Goal: Task Accomplishment & Management: Manage account settings

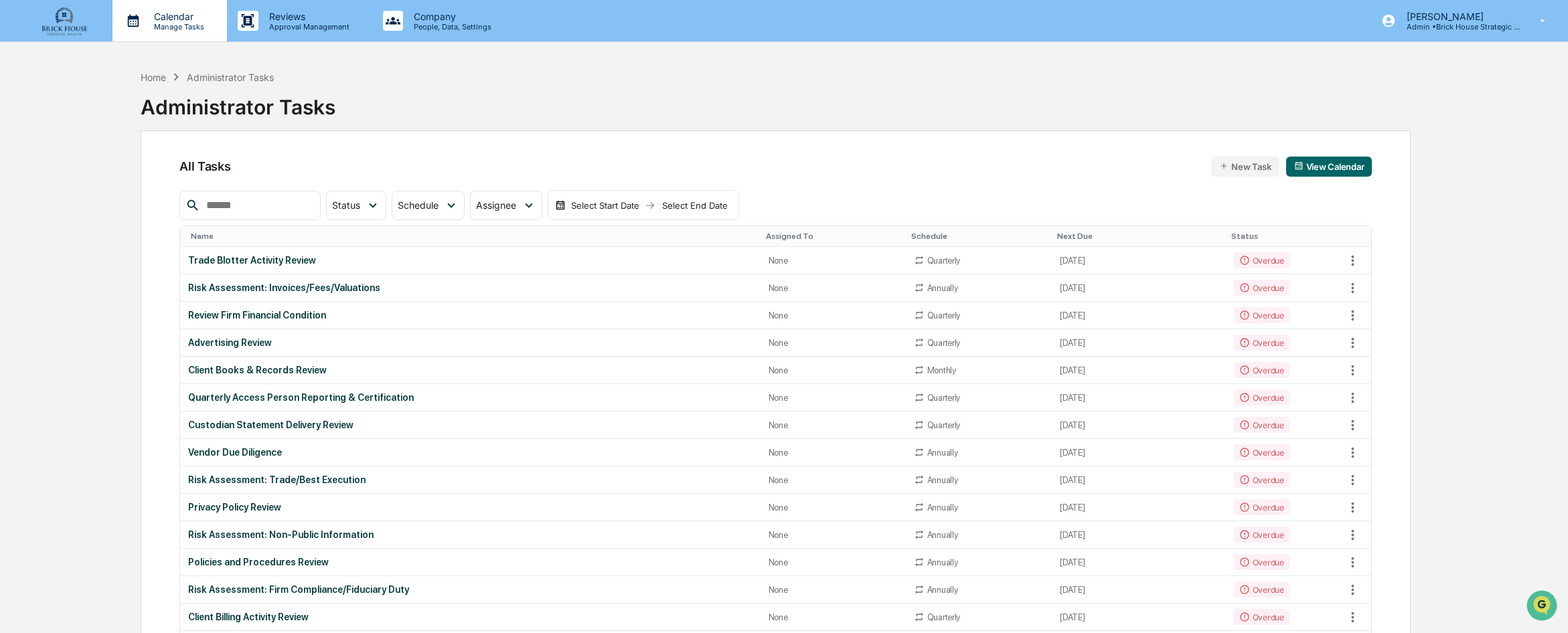
click at [175, 19] on p "Calendar" at bounding box center [177, 16] width 68 height 11
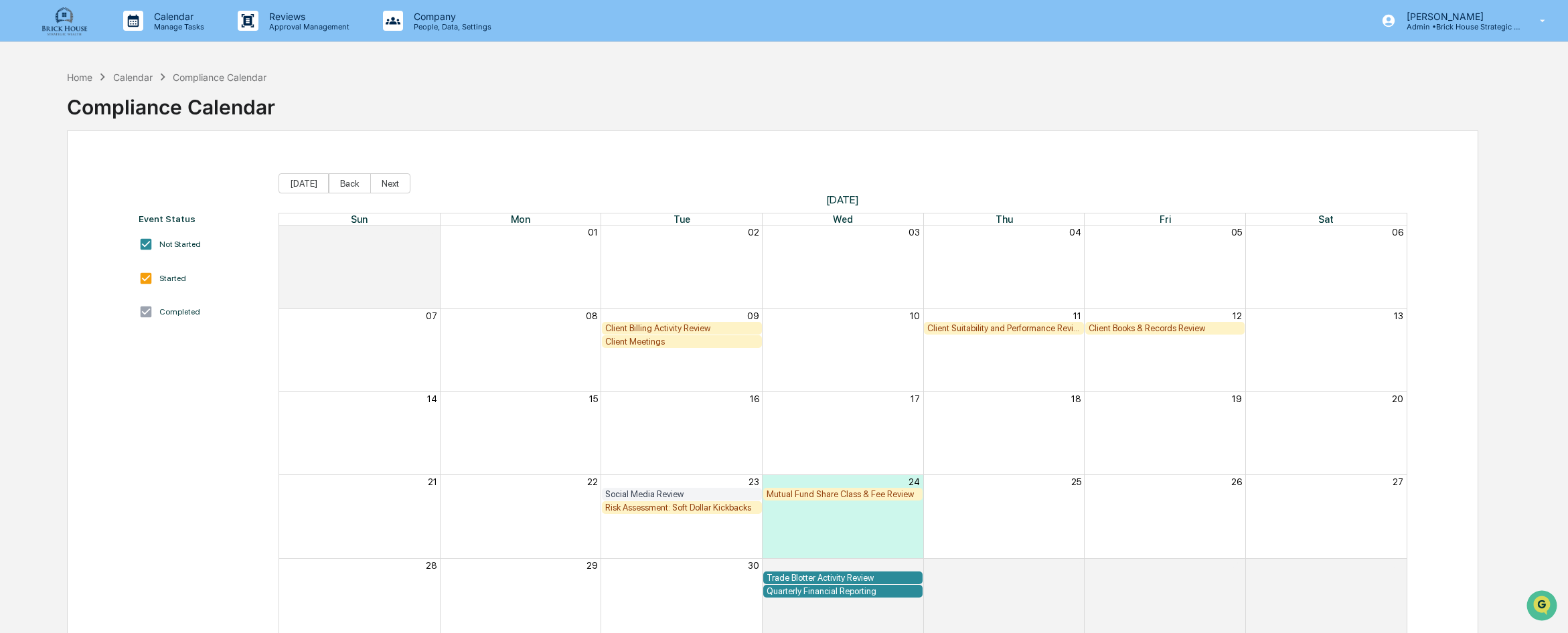
click at [686, 329] on div "Client Billing Activity Review" at bounding box center [682, 328] width 153 height 10
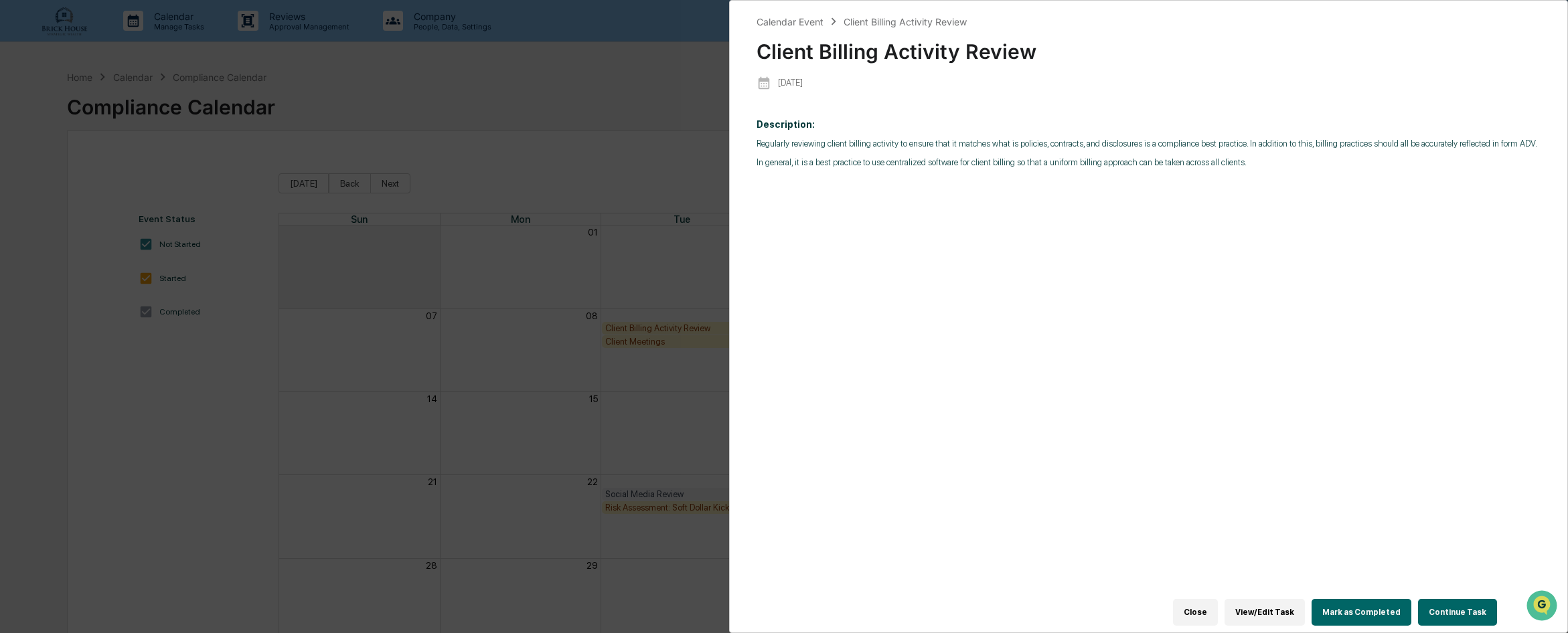
click at [1538, 70] on div "Calendar Event Client Billing Activity Review Client Billing Activity Review [D…" at bounding box center [1148, 316] width 839 height 633
click at [1206, 599] on button "Close" at bounding box center [1195, 612] width 45 height 27
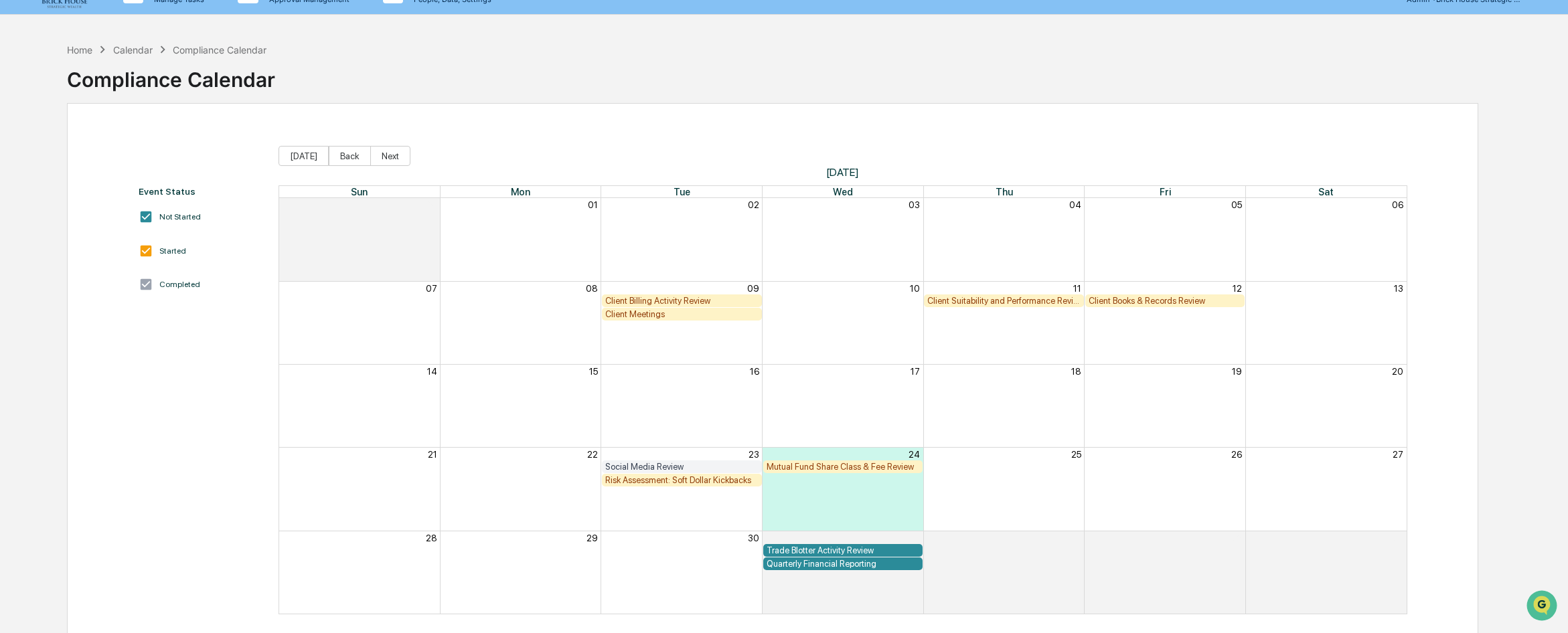
scroll to position [64, 0]
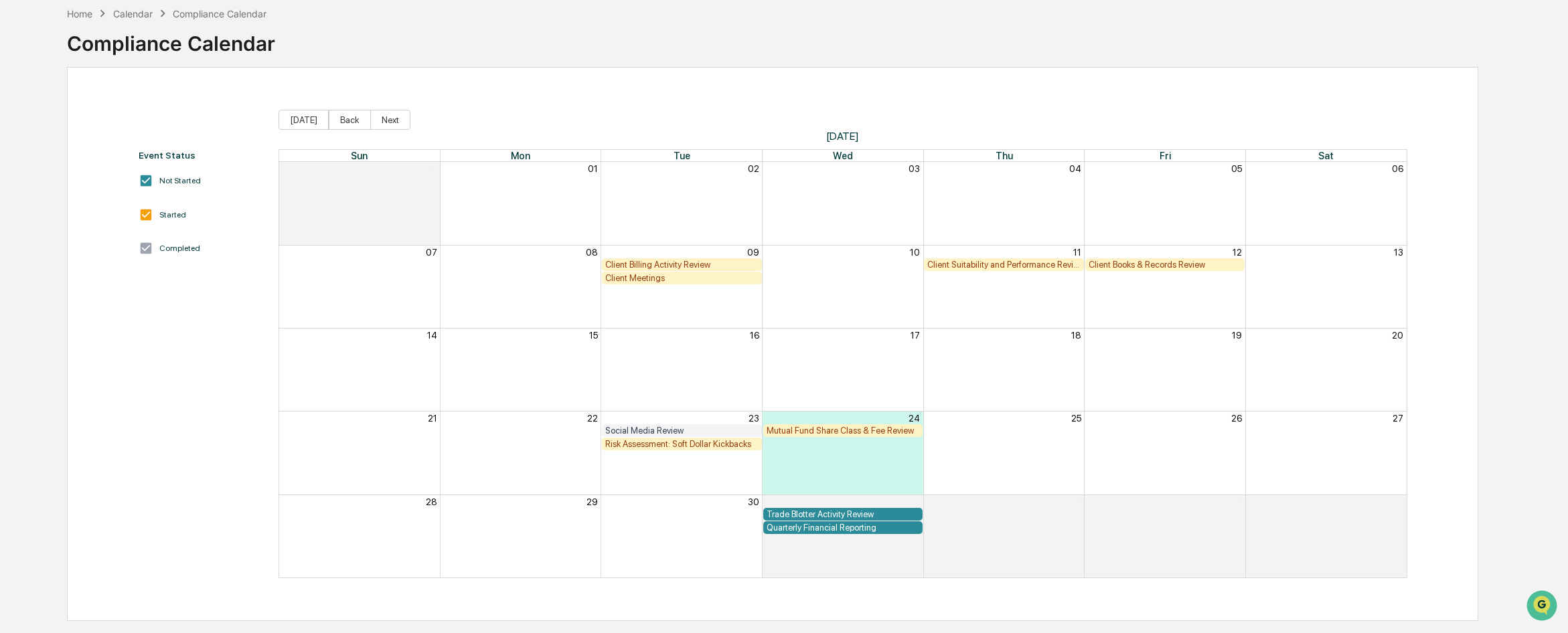
click at [697, 265] on div "Client Billing Activity Review" at bounding box center [682, 264] width 153 height 10
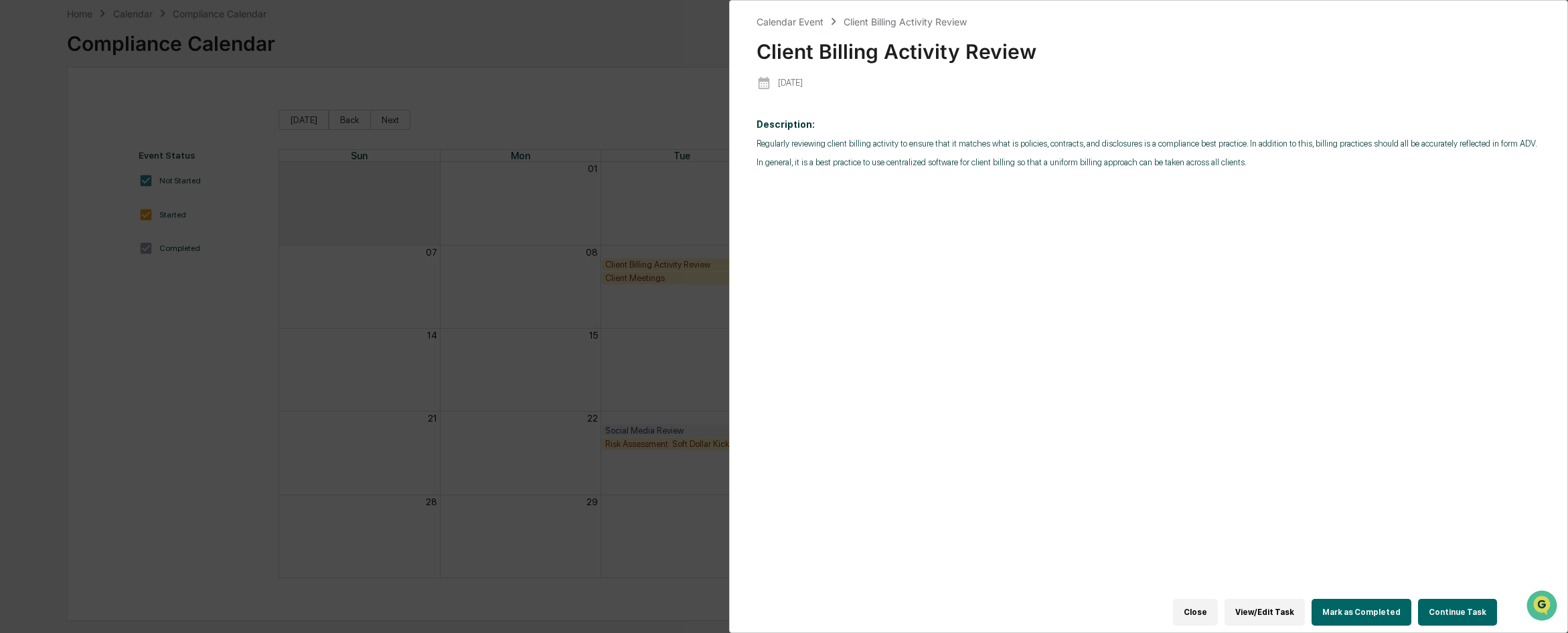
click at [1280, 599] on button "View/Edit Task" at bounding box center [1264, 612] width 81 height 27
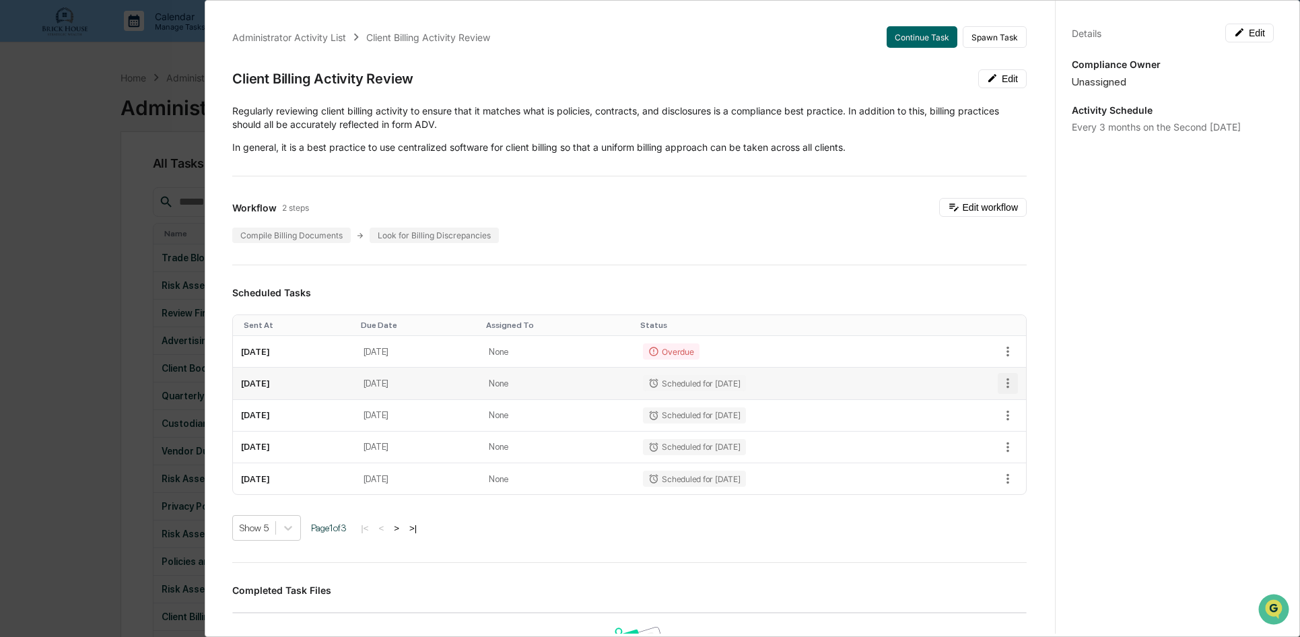
click at [1001, 382] on icon "button" at bounding box center [1008, 383] width 15 height 15
click at [481, 384] on td "[DATE]" at bounding box center [418, 384] width 125 height 32
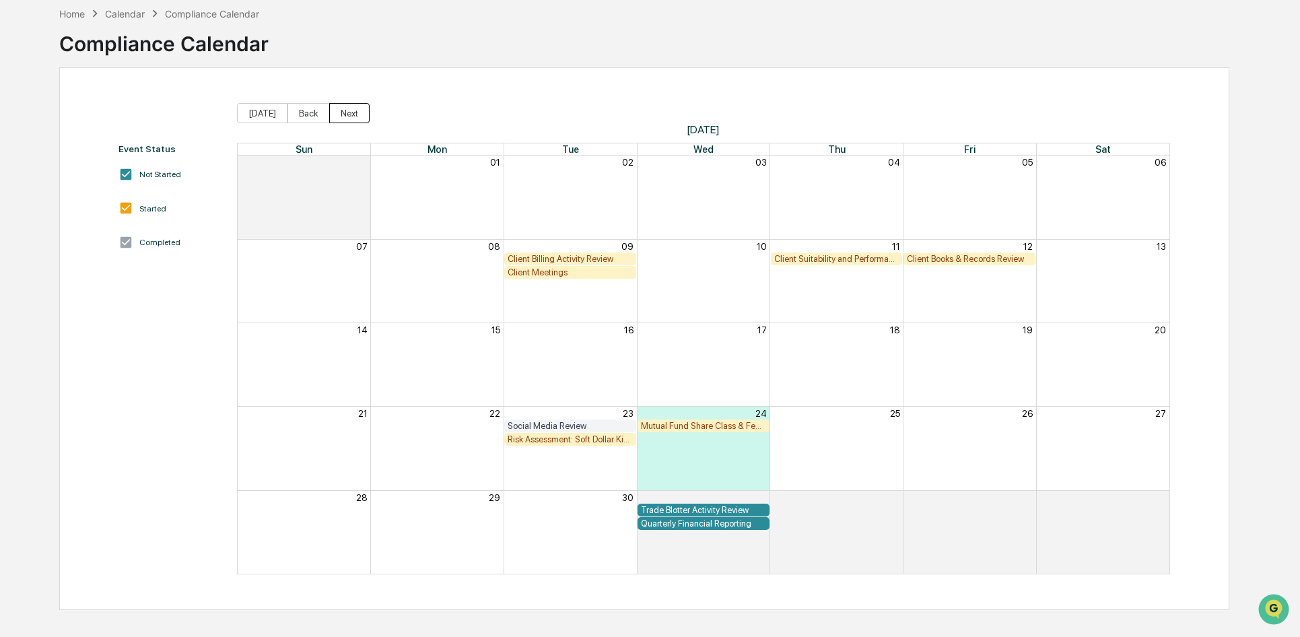
click at [345, 110] on button "Next" at bounding box center [349, 113] width 40 height 20
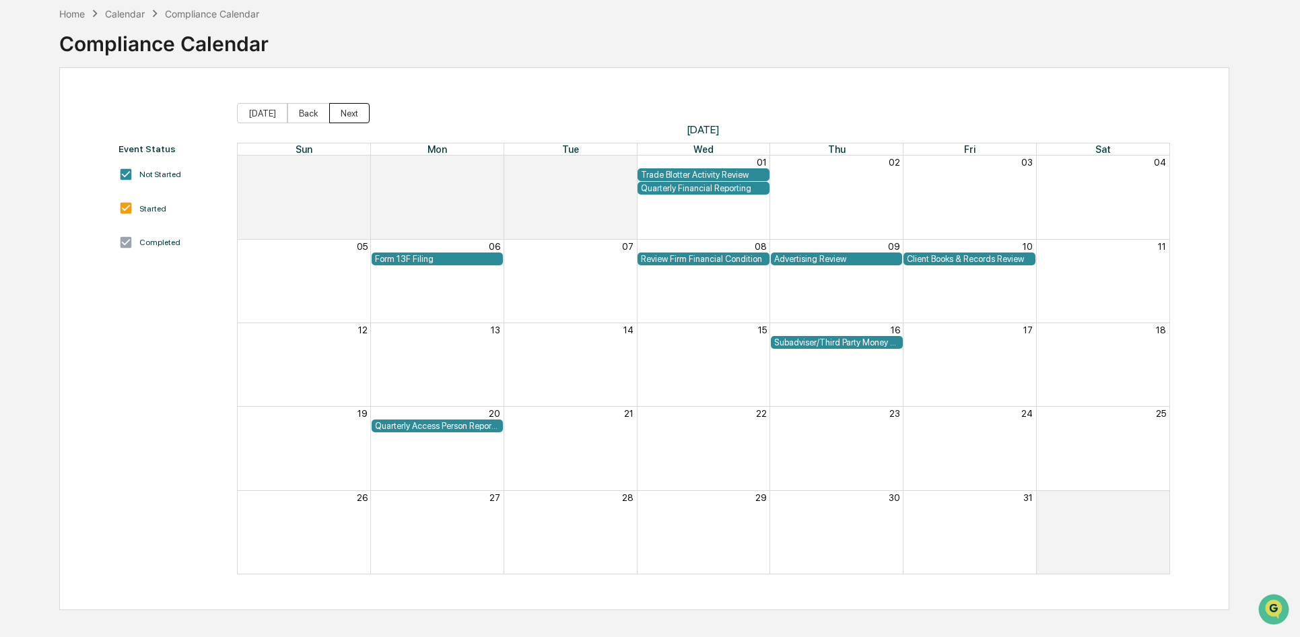
click at [345, 110] on button "Next" at bounding box center [349, 113] width 40 height 20
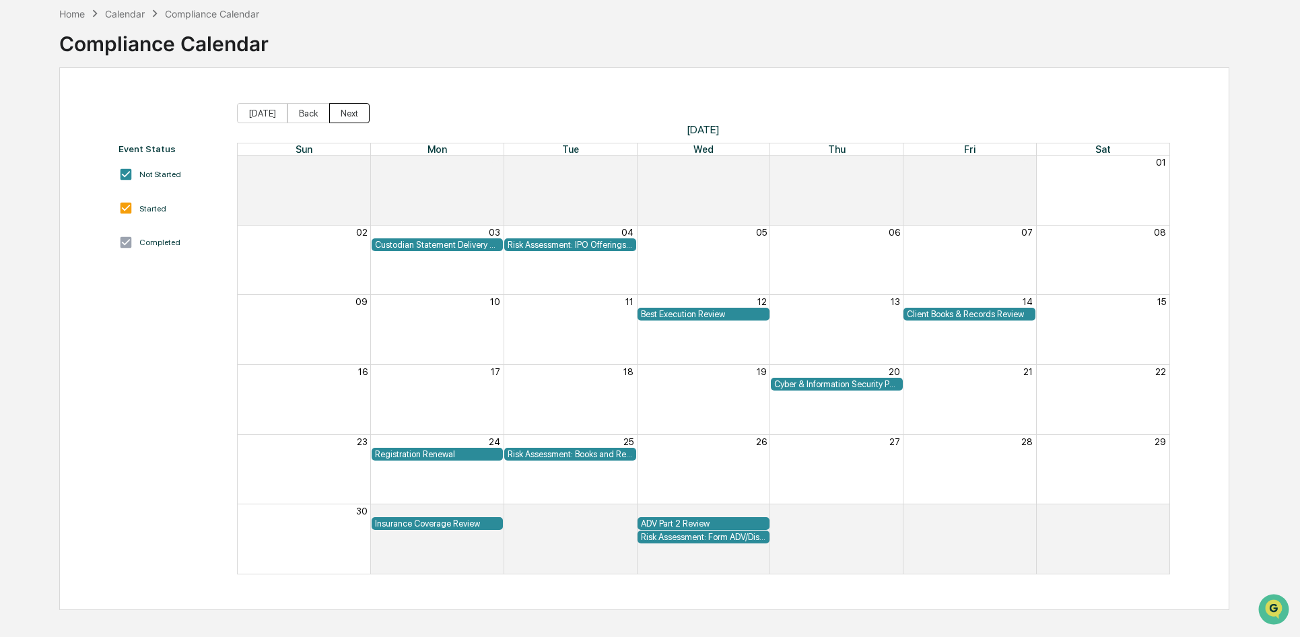
click at [345, 110] on button "Next" at bounding box center [349, 113] width 40 height 20
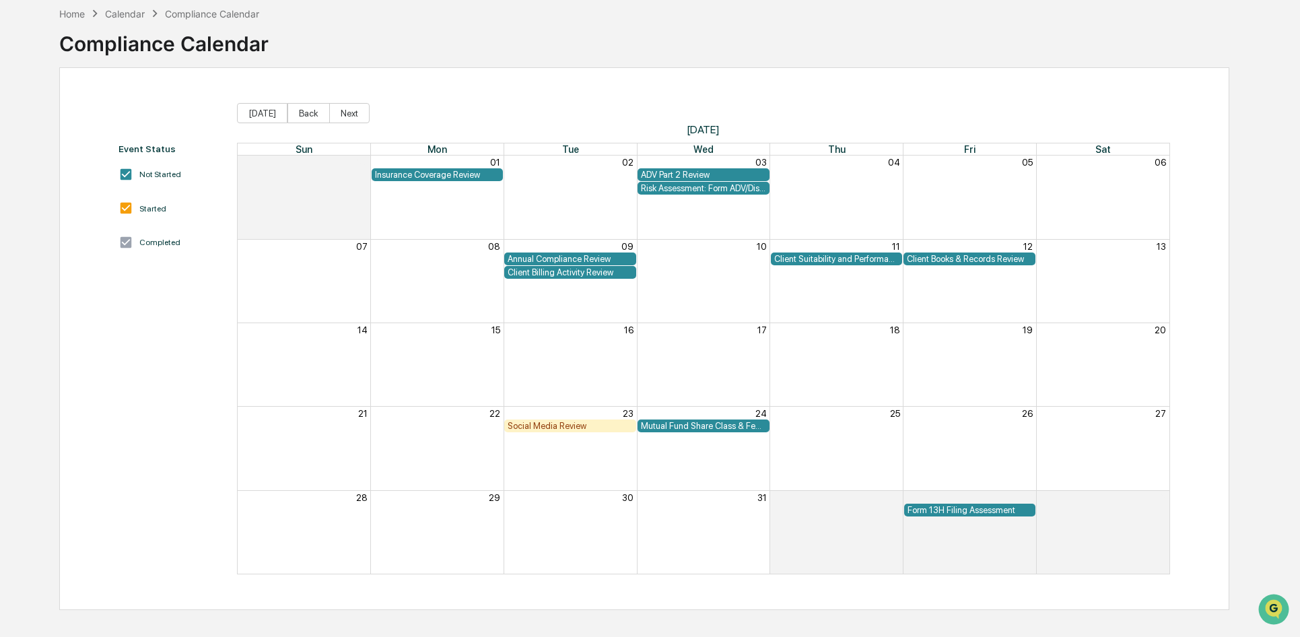
click at [564, 273] on div "Client Billing Activity Review" at bounding box center [570, 272] width 125 height 10
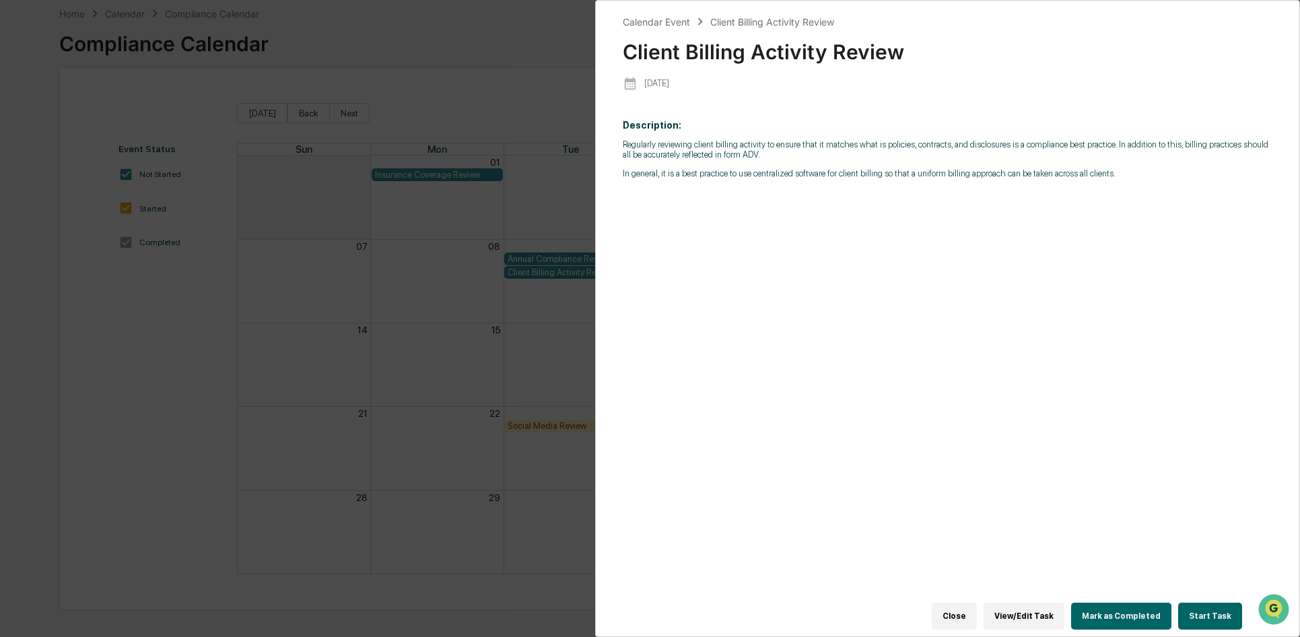
click at [1044, 609] on button "View/Edit Task" at bounding box center [1024, 616] width 81 height 27
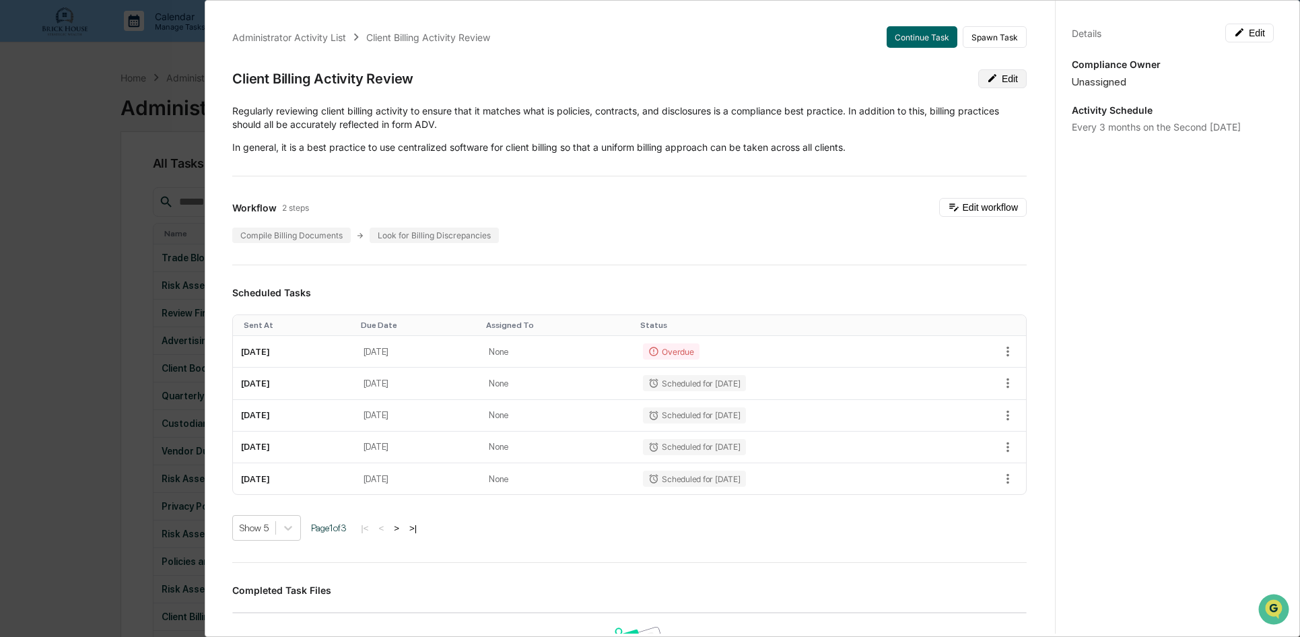
click at [986, 78] on button "Edit" at bounding box center [1002, 78] width 48 height 19
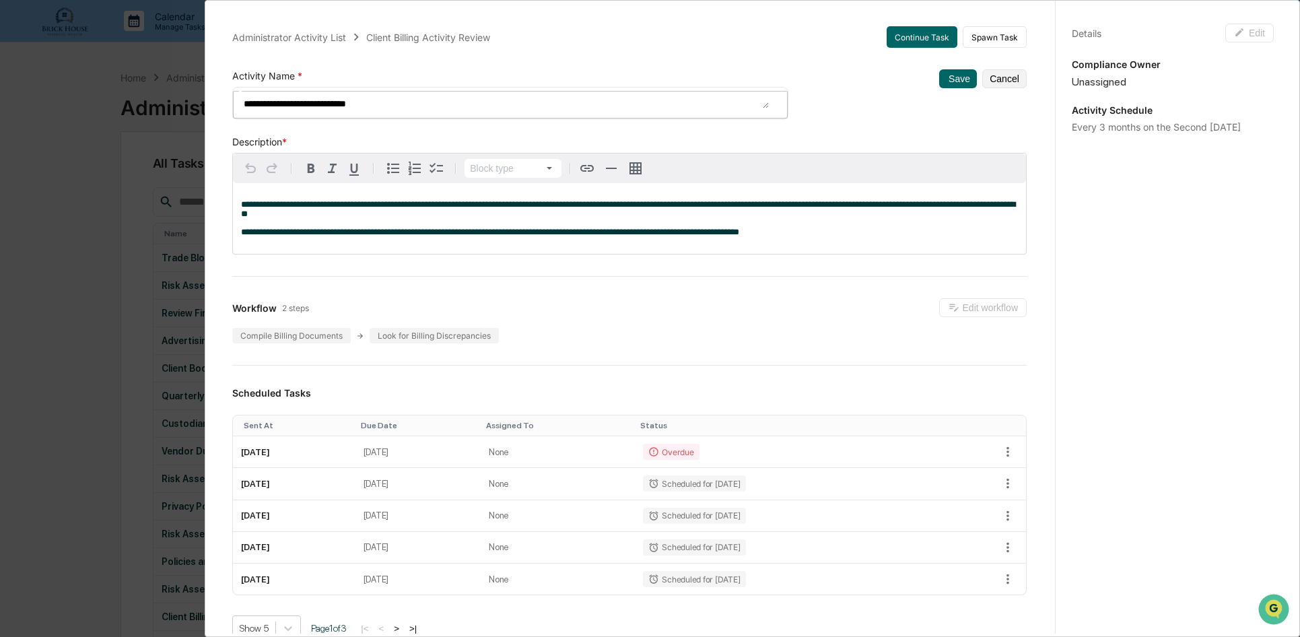
click at [600, 319] on div "Workflow 2 steps Edit workflow Compile Billing Documents Look for Billing Discr…" at bounding box center [629, 320] width 795 height 45
click at [992, 83] on button "Cancel" at bounding box center [1004, 78] width 44 height 19
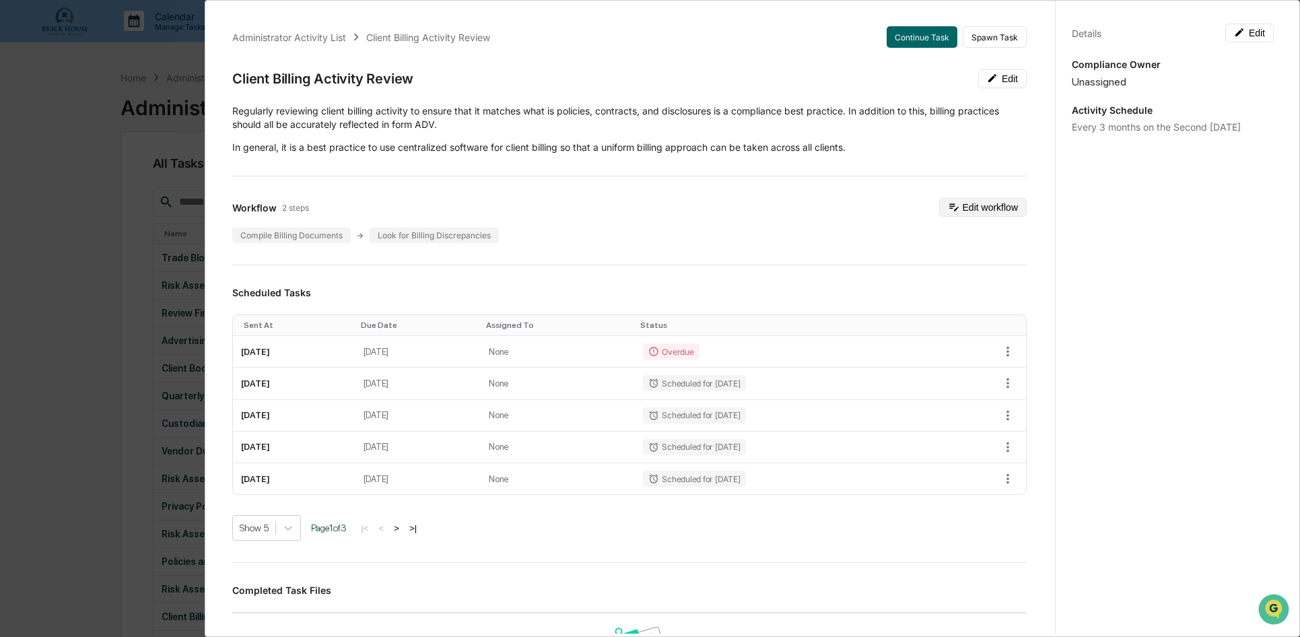
click at [976, 207] on button "Edit workflow" at bounding box center [983, 207] width 88 height 19
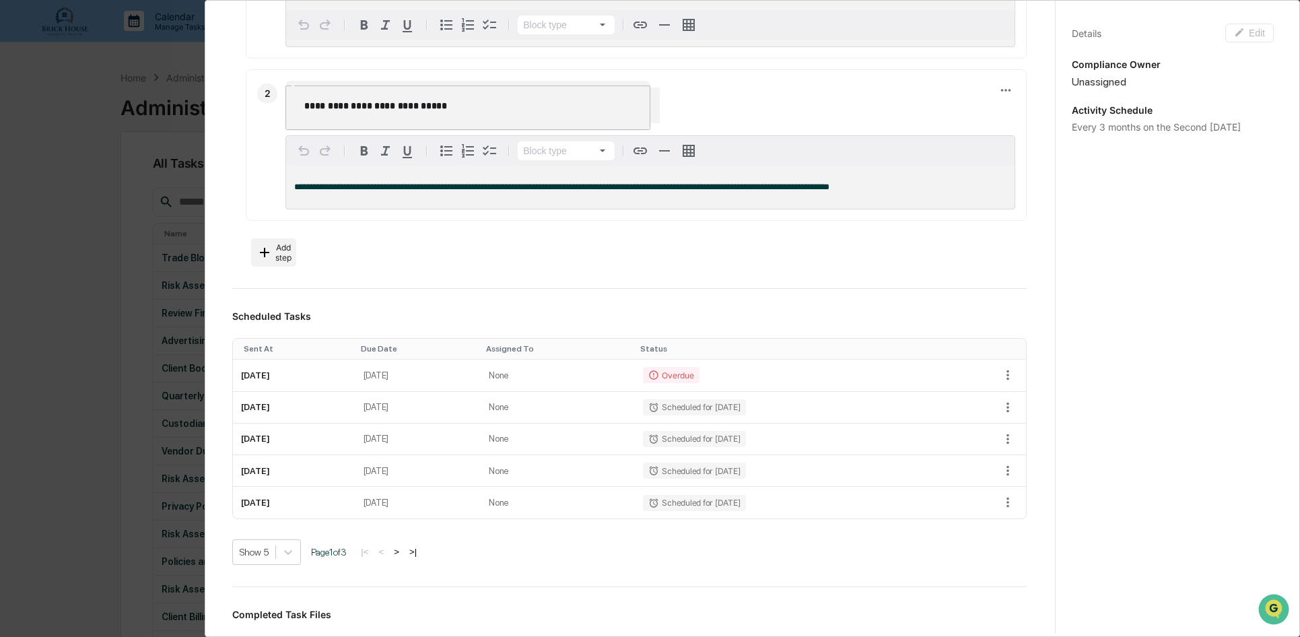
scroll to position [337, 0]
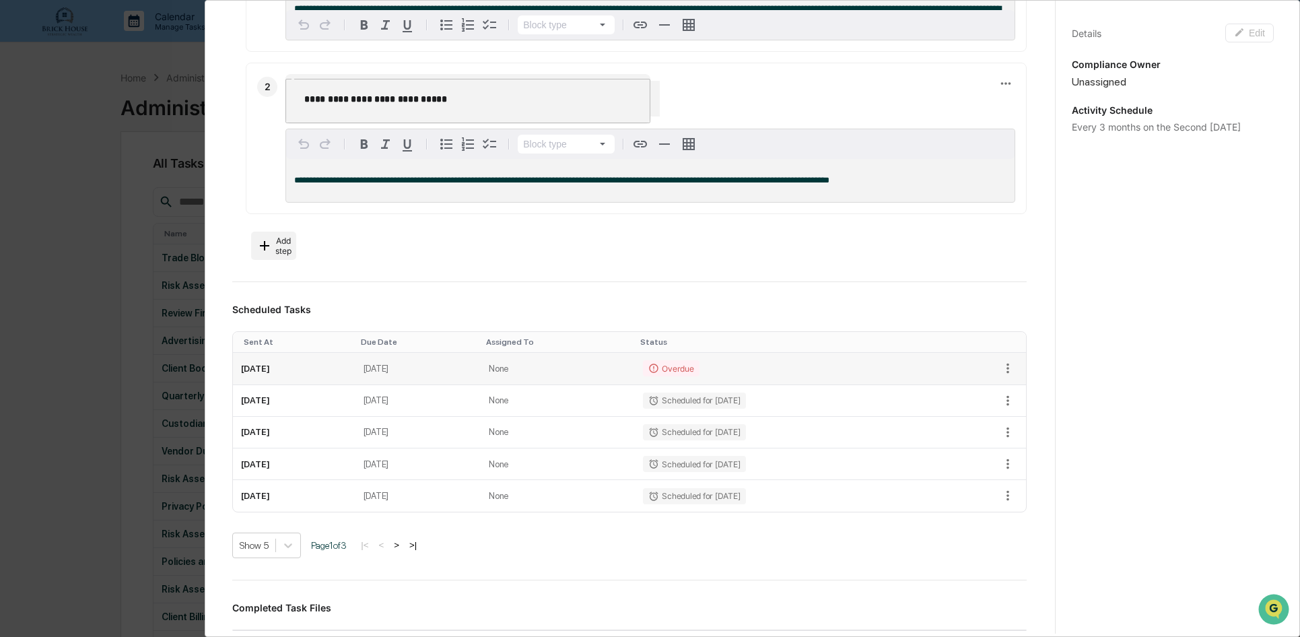
click at [444, 353] on td "[DATE]" at bounding box center [418, 369] width 125 height 32
click at [443, 385] on td "[DATE]" at bounding box center [418, 401] width 125 height 32
drag, startPoint x: 443, startPoint y: 351, endPoint x: 452, endPoint y: 216, distance: 135.0
click at [452, 216] on div "**********" at bounding box center [629, 346] width 827 height 1347
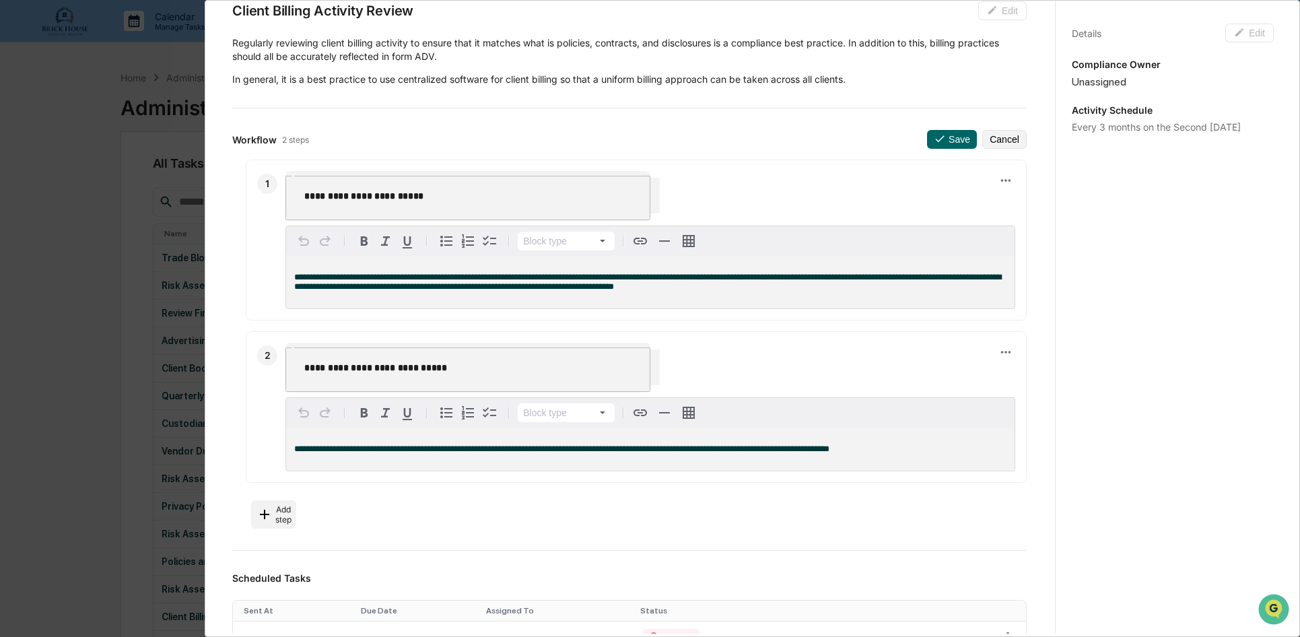
scroll to position [67, 0]
click at [989, 141] on button "Cancel" at bounding box center [1004, 140] width 44 height 19
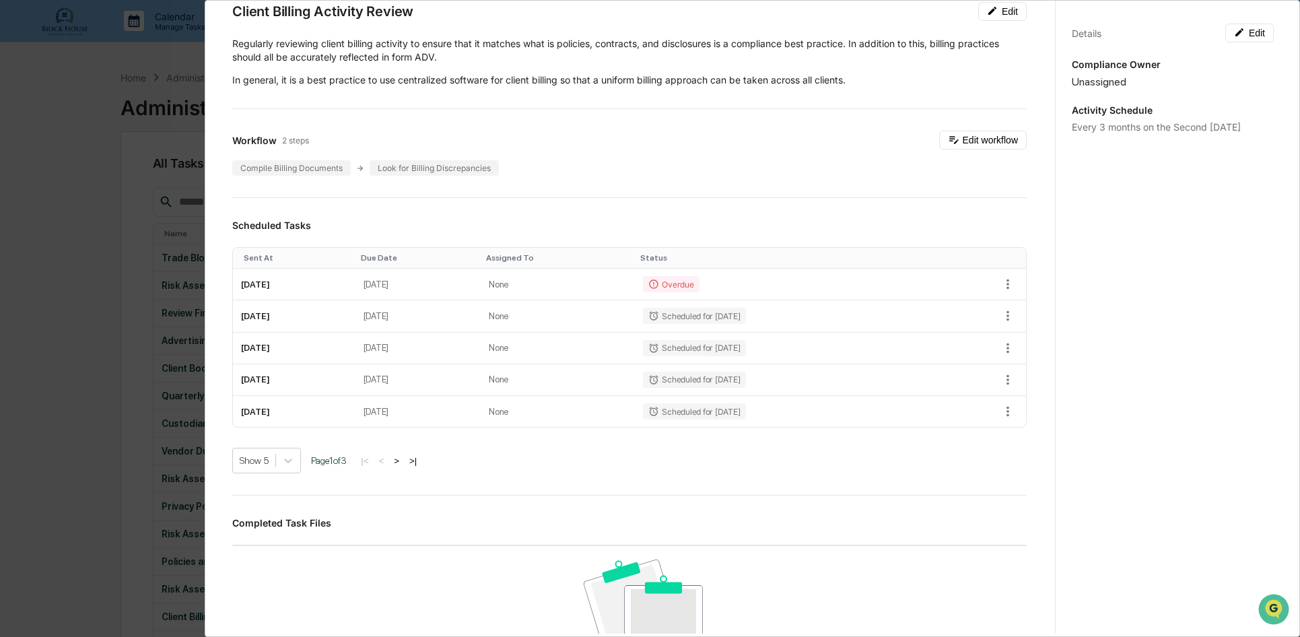
click at [403, 460] on button ">" at bounding box center [396, 460] width 13 height 11
click at [403, 460] on button ">" at bounding box center [397, 460] width 13 height 11
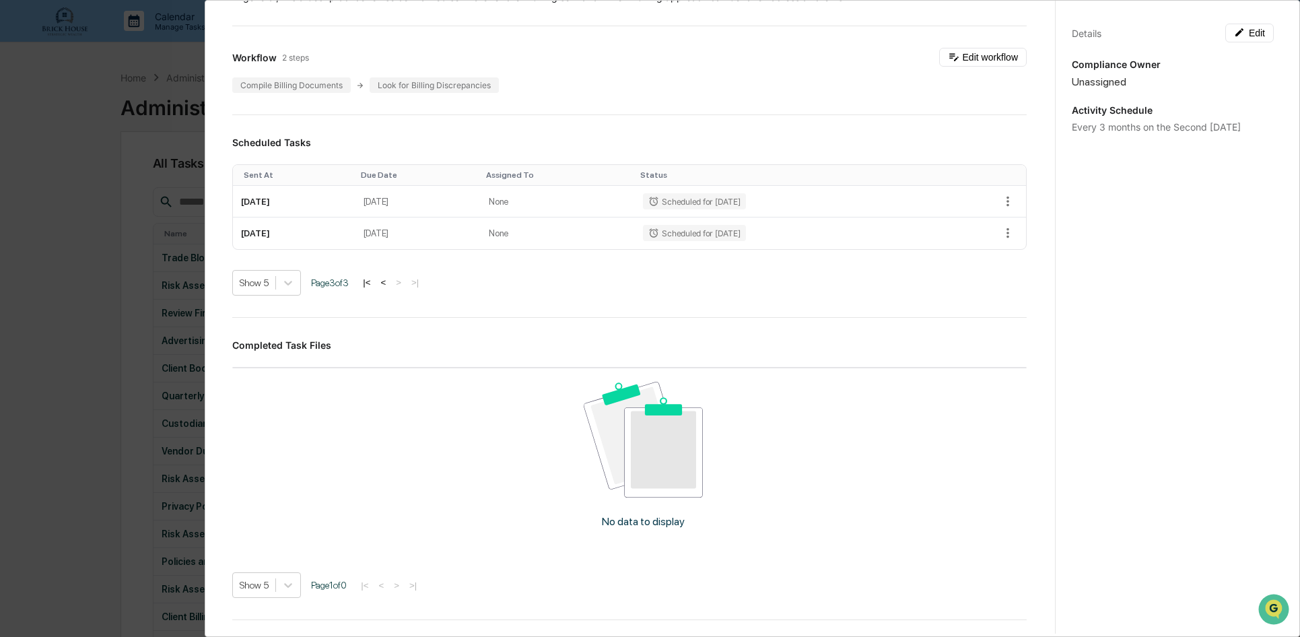
scroll to position [192, 0]
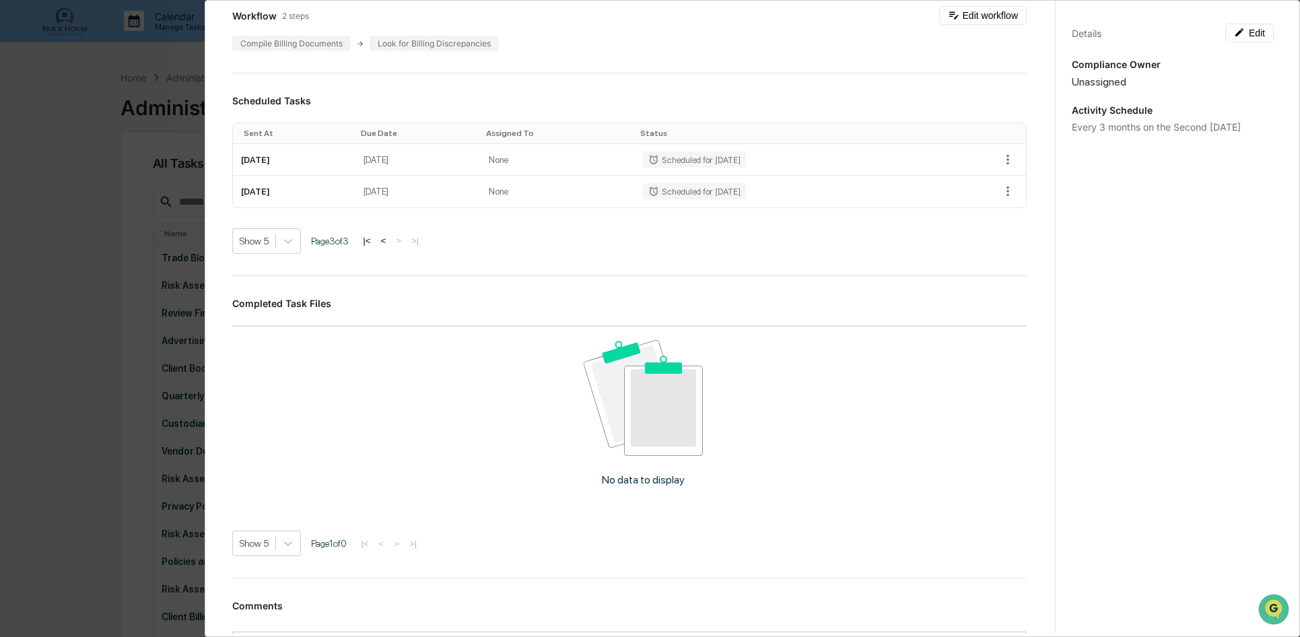
click at [653, 411] on img at bounding box center [643, 398] width 119 height 116
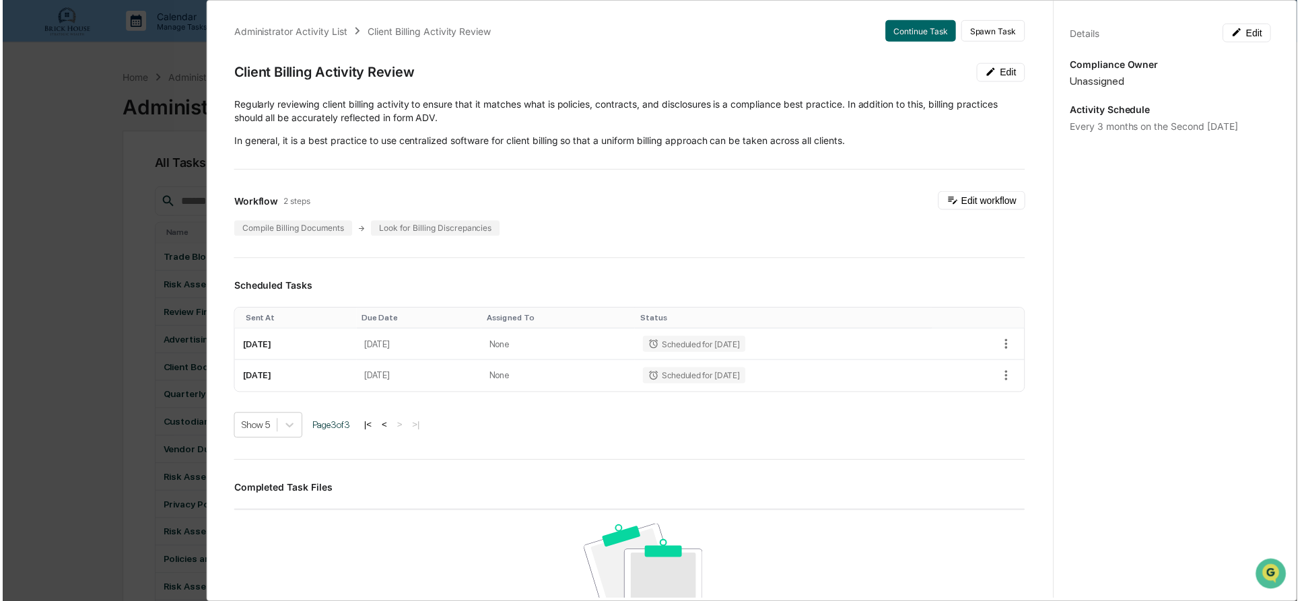
scroll to position [0, 0]
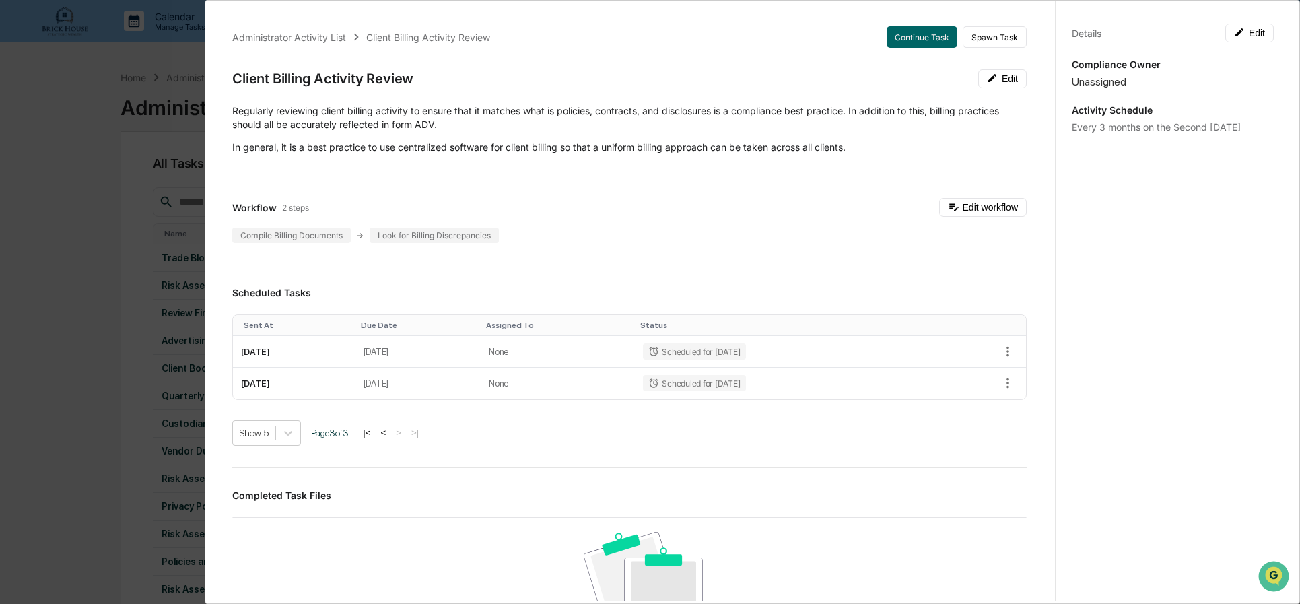
click at [71, 118] on div "Administrator Activity List Client Billing Activity Review Continue Task Spawn …" at bounding box center [650, 302] width 1300 height 604
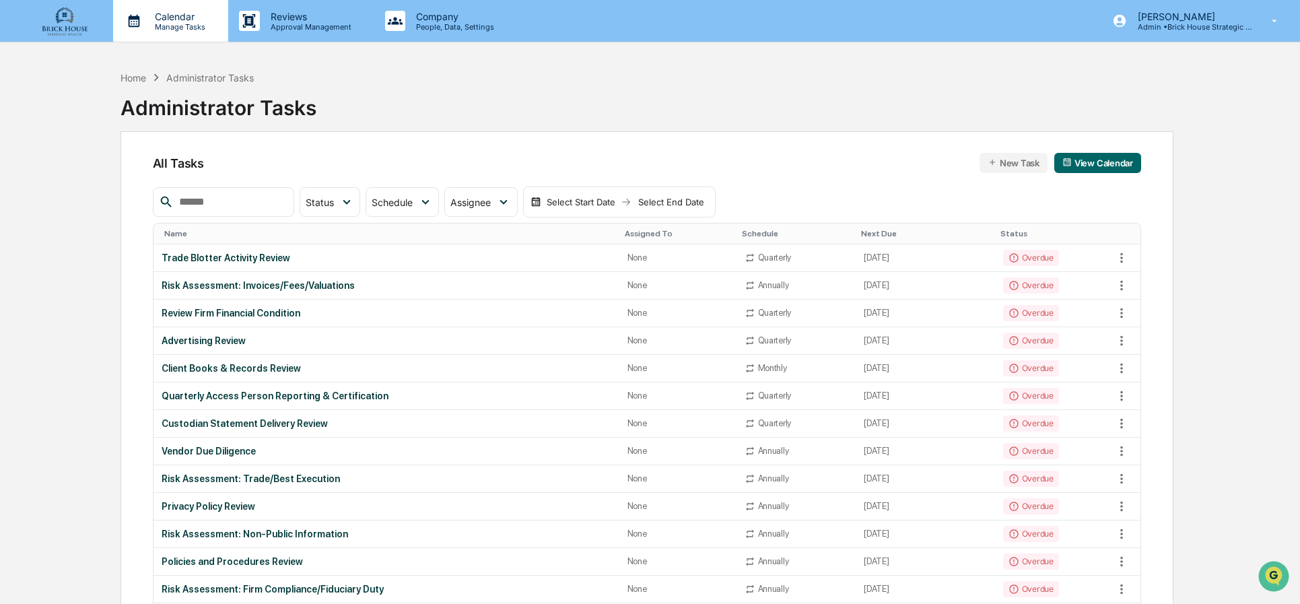
click at [170, 18] on p "Calendar" at bounding box center [178, 16] width 68 height 11
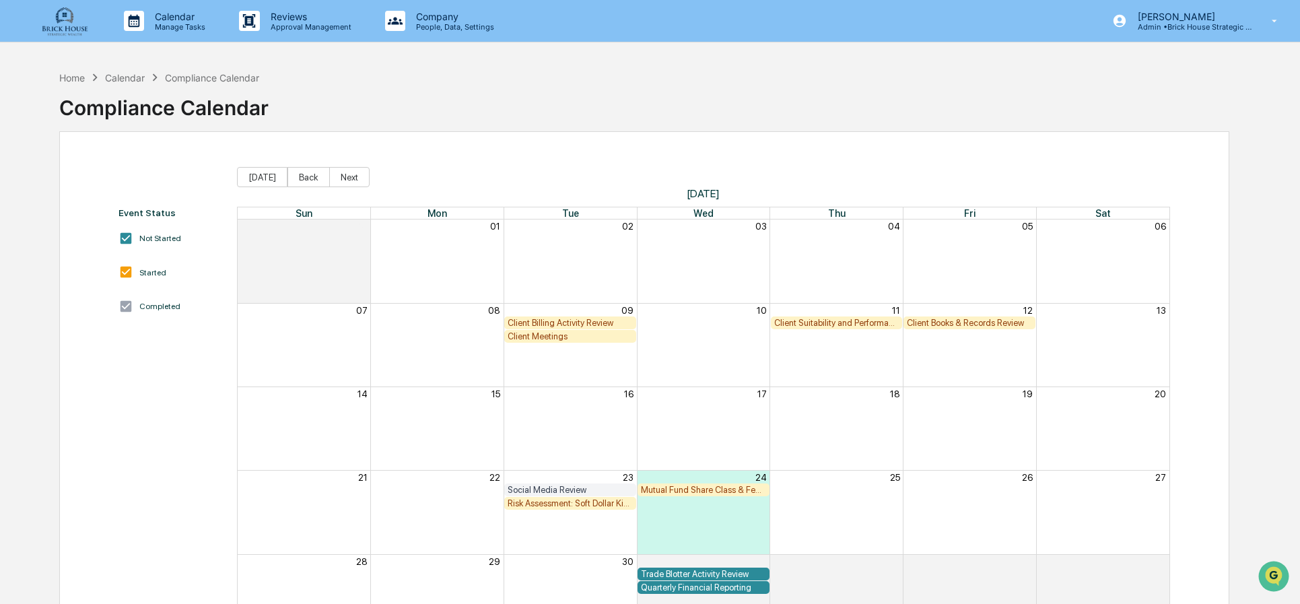
click at [586, 323] on div "Client Billing Activity Review" at bounding box center [570, 323] width 125 height 10
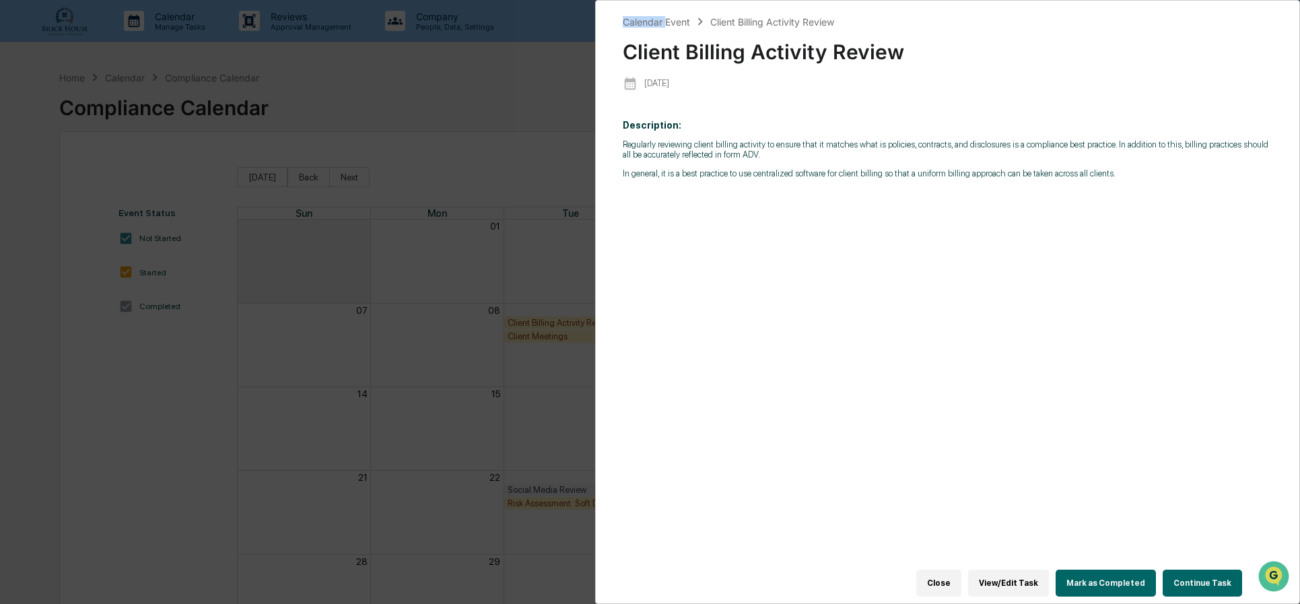
click at [586, 323] on div "Calendar Event Client Billing Activity Review Client Billing Activity Review [D…" at bounding box center [650, 302] width 1300 height 604
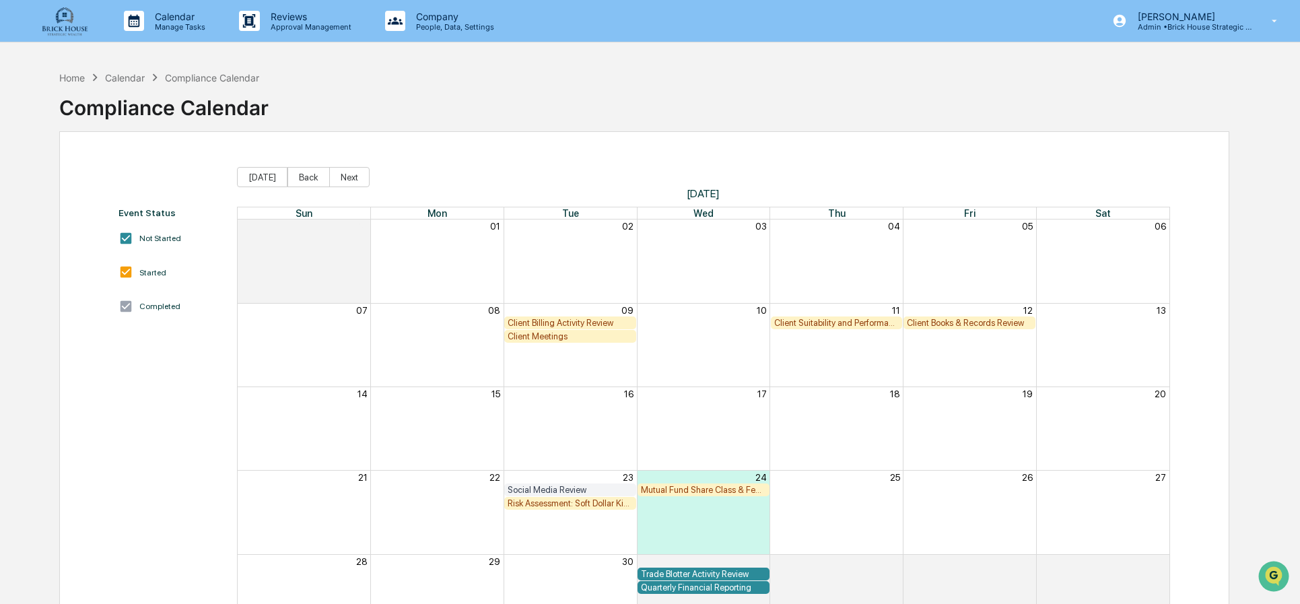
drag, startPoint x: 586, startPoint y: 323, endPoint x: 567, endPoint y: 325, distance: 19.0
click at [567, 325] on div "Client Billing Activity Review" at bounding box center [570, 323] width 125 height 10
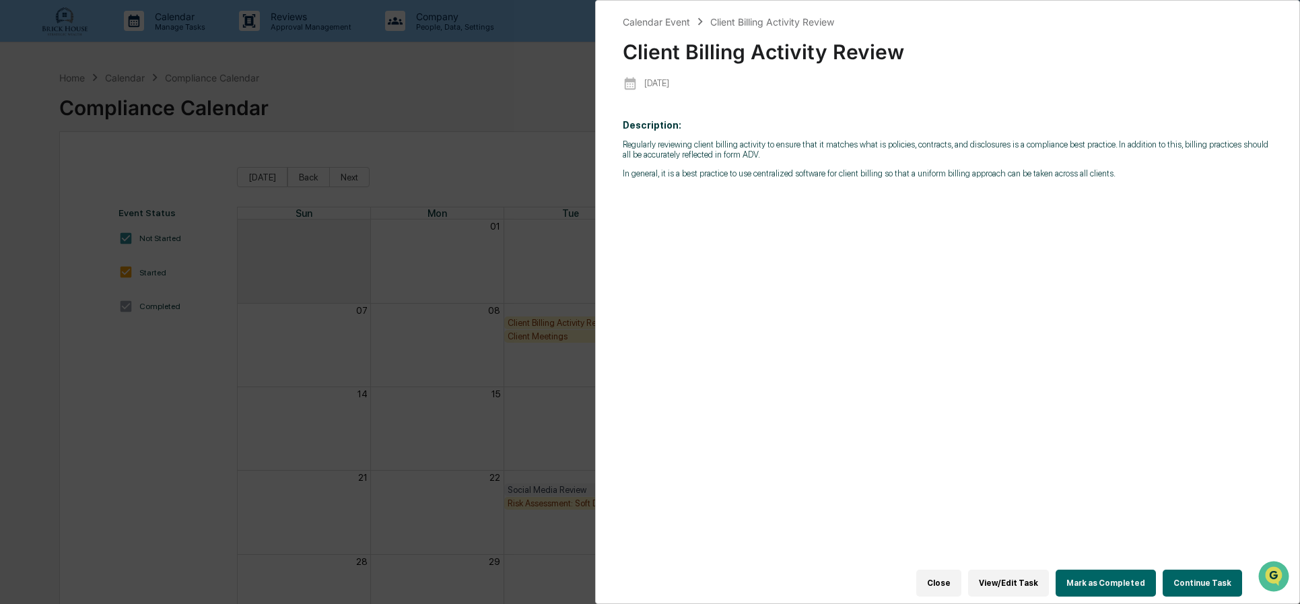
click at [1024, 576] on button "View/Edit Task" at bounding box center [1008, 583] width 81 height 27
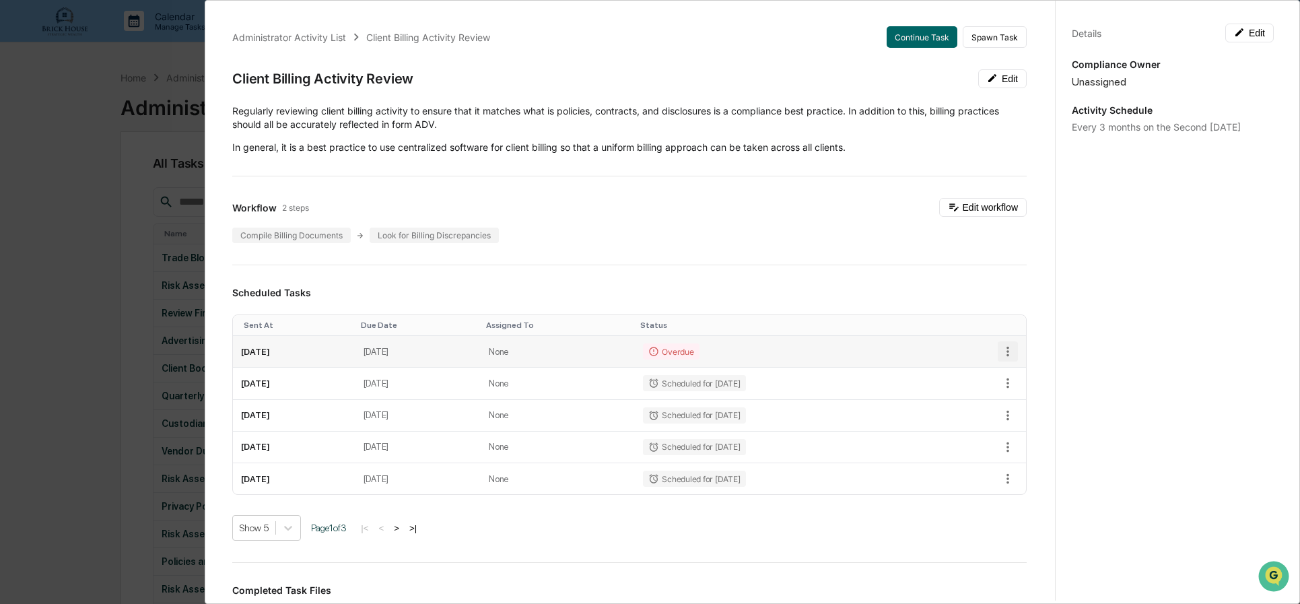
click at [1001, 350] on icon "button" at bounding box center [1008, 351] width 15 height 15
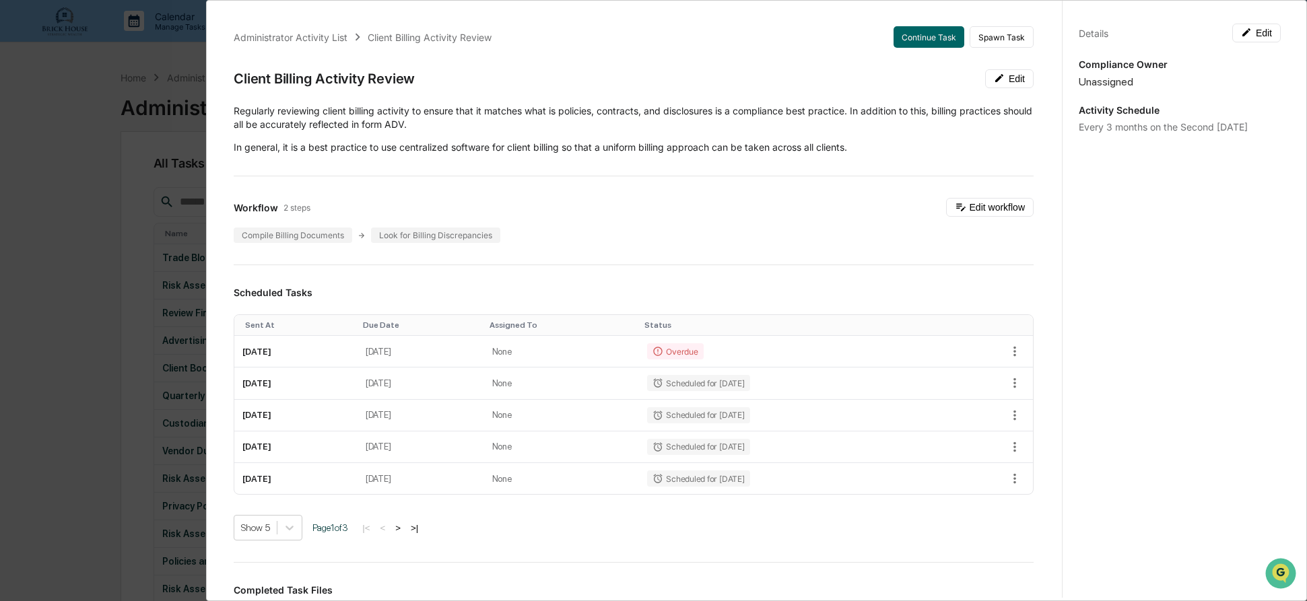
click at [77, 112] on div "Administrator Activity List Client Billing Activity Review Continue Task Spawn …" at bounding box center [650, 300] width 1300 height 601
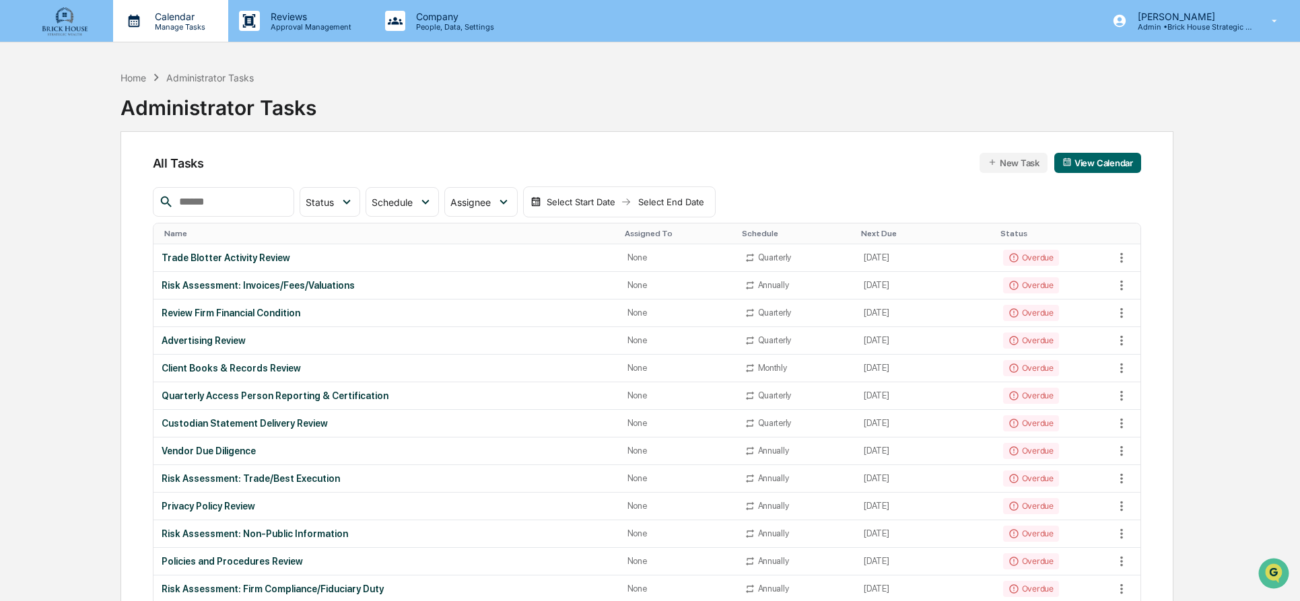
click at [174, 16] on p "Calendar" at bounding box center [178, 16] width 68 height 11
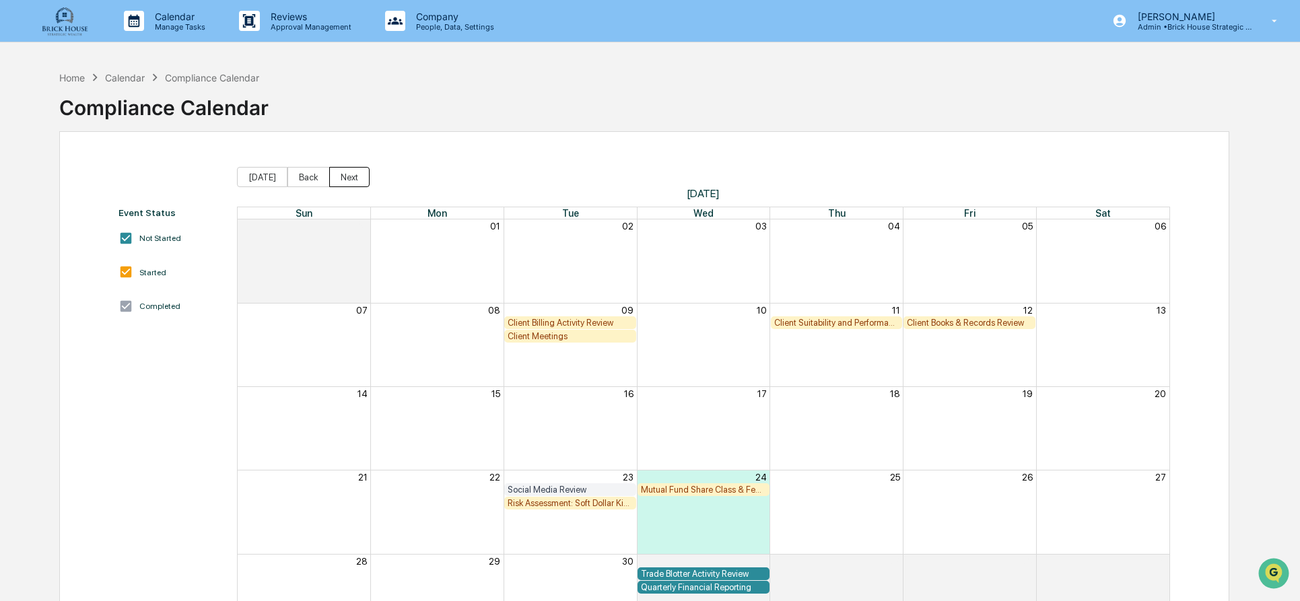
click at [341, 178] on button "Next" at bounding box center [349, 177] width 40 height 20
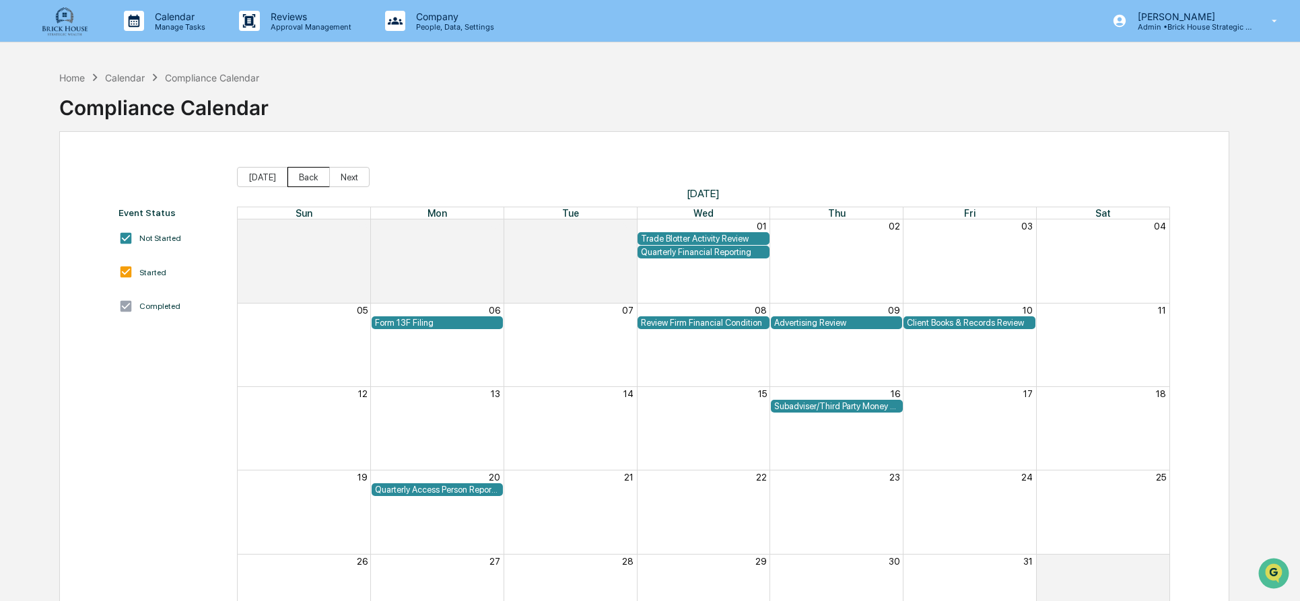
click at [307, 175] on button "Back" at bounding box center [309, 177] width 42 height 20
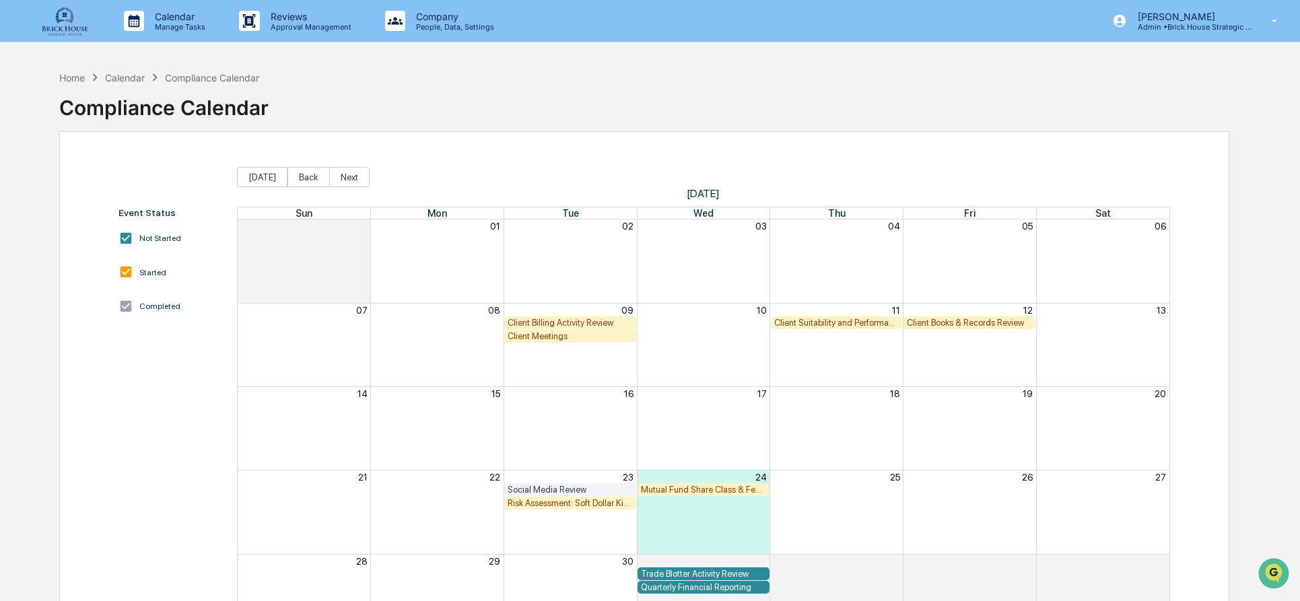
click at [960, 323] on div "Client Books & Records Review" at bounding box center [969, 323] width 125 height 10
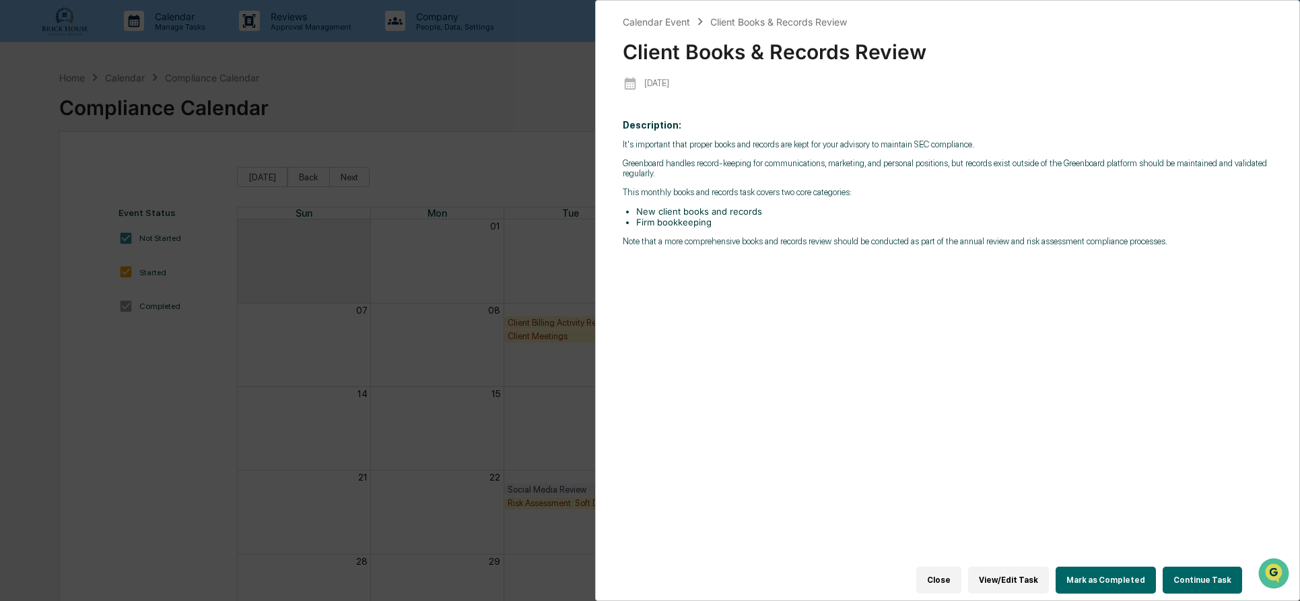
click at [1015, 578] on button "View/Edit Task" at bounding box center [1008, 580] width 81 height 27
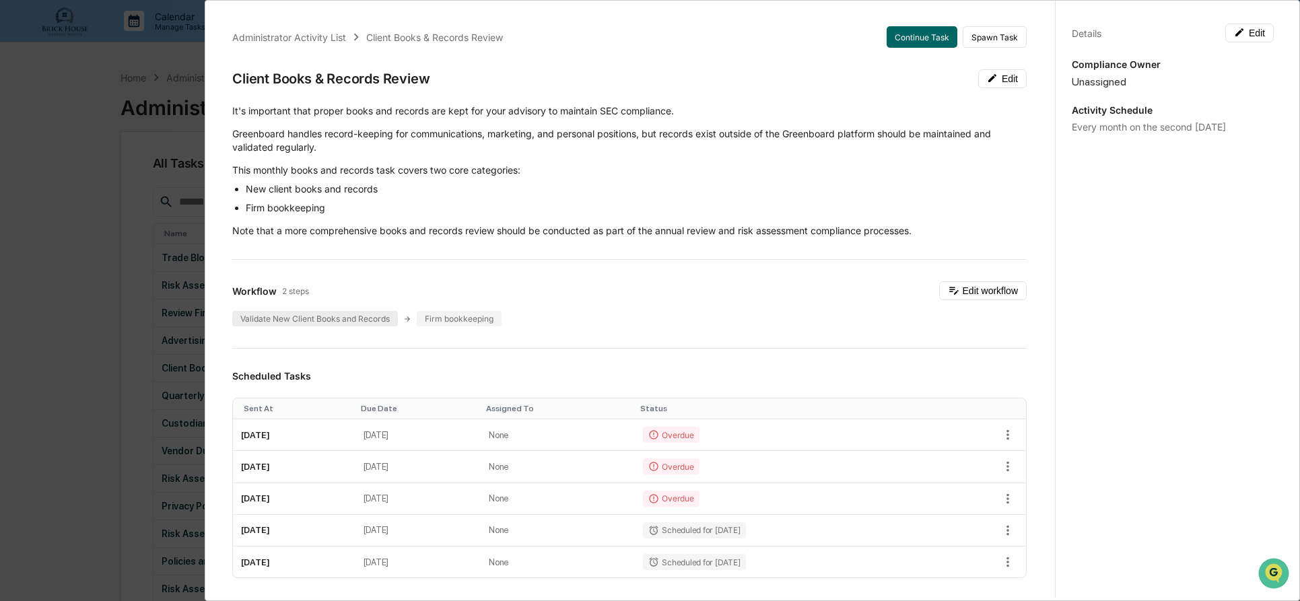
click at [322, 318] on div "Validate New Client Books and Records" at bounding box center [315, 318] width 166 height 15
click at [996, 78] on button "Edit" at bounding box center [1002, 78] width 48 height 19
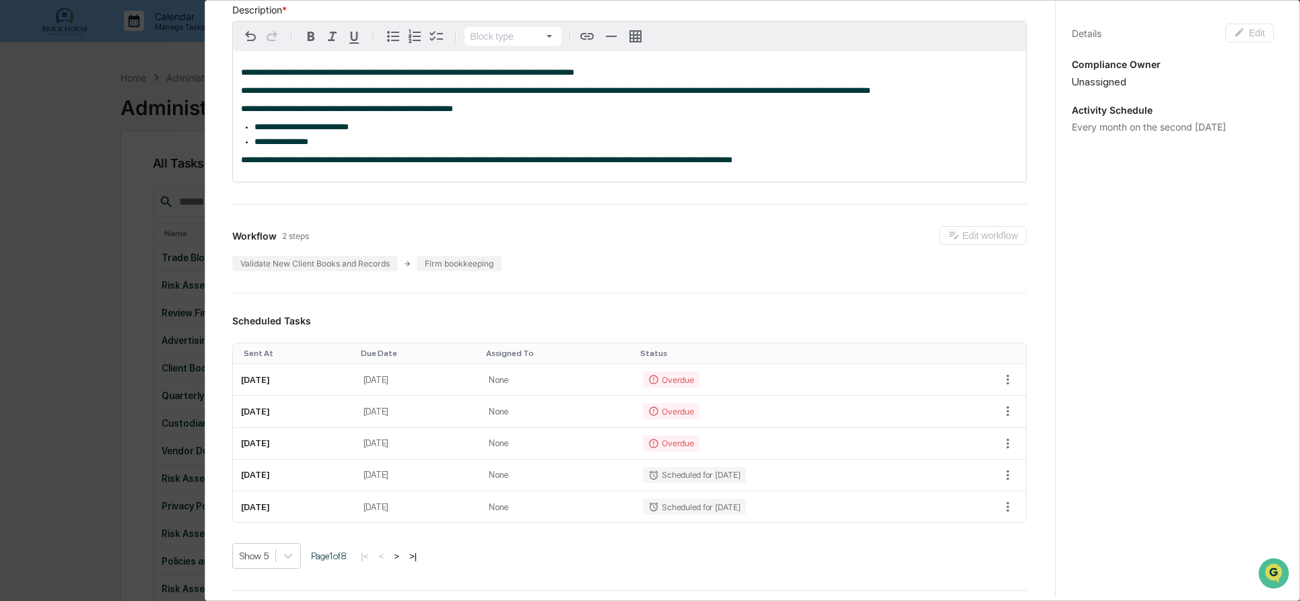
scroll to position [135, 0]
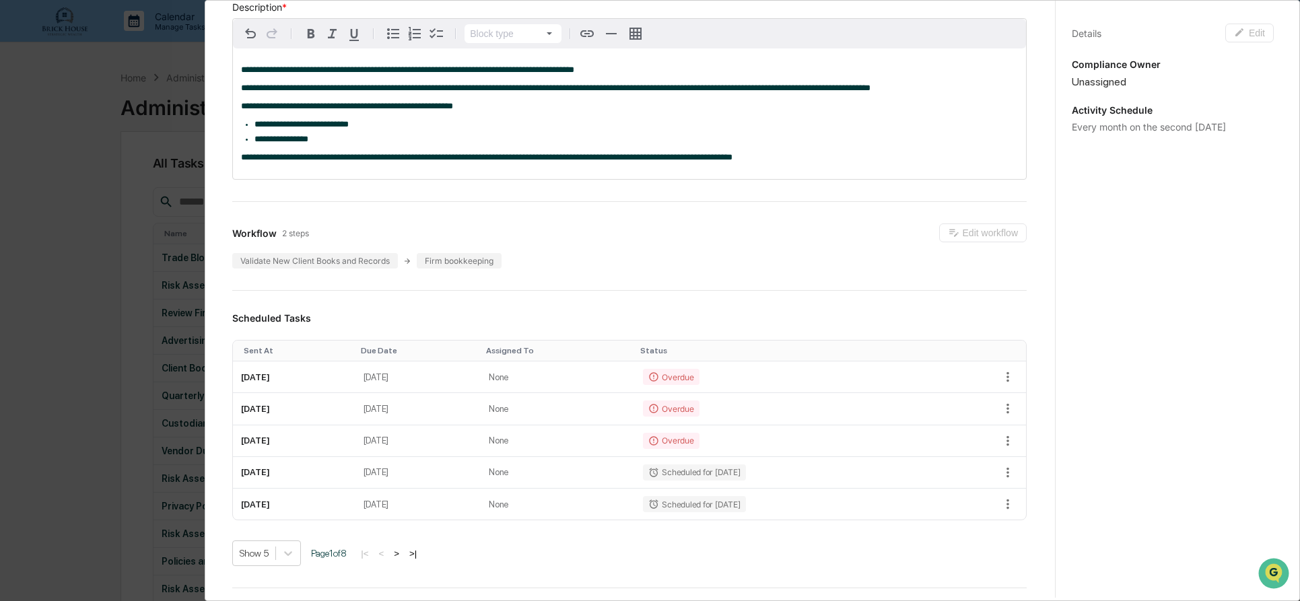
click at [75, 167] on div "**********" at bounding box center [650, 300] width 1300 height 601
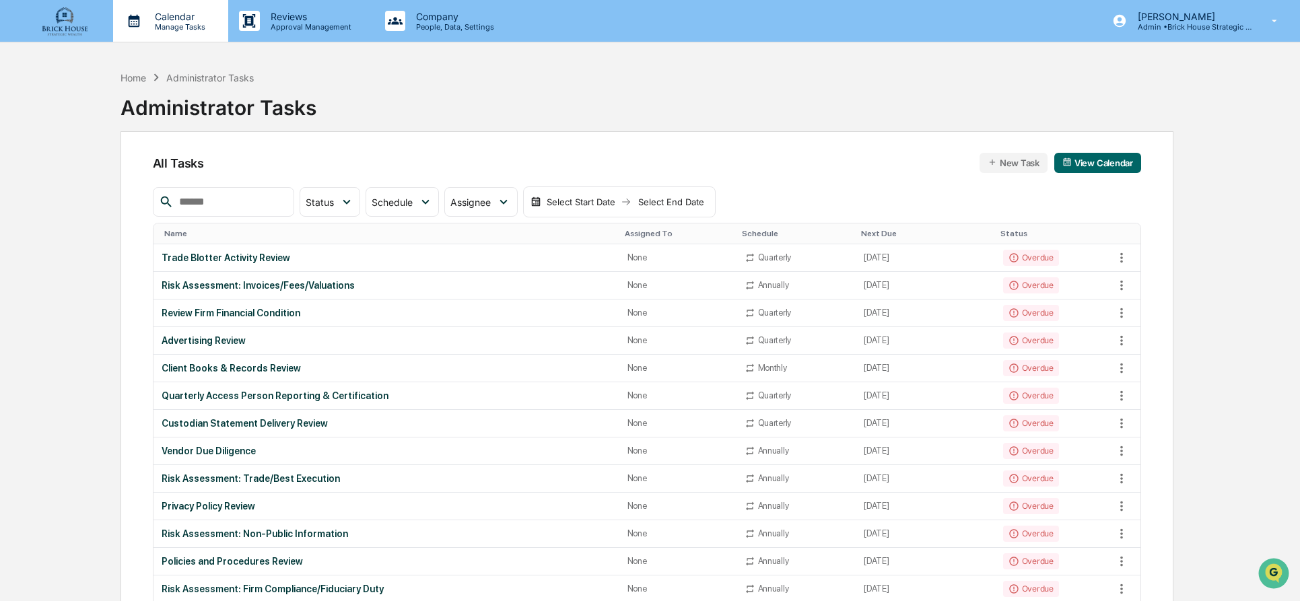
click at [166, 22] on p "Manage Tasks" at bounding box center [178, 26] width 68 height 9
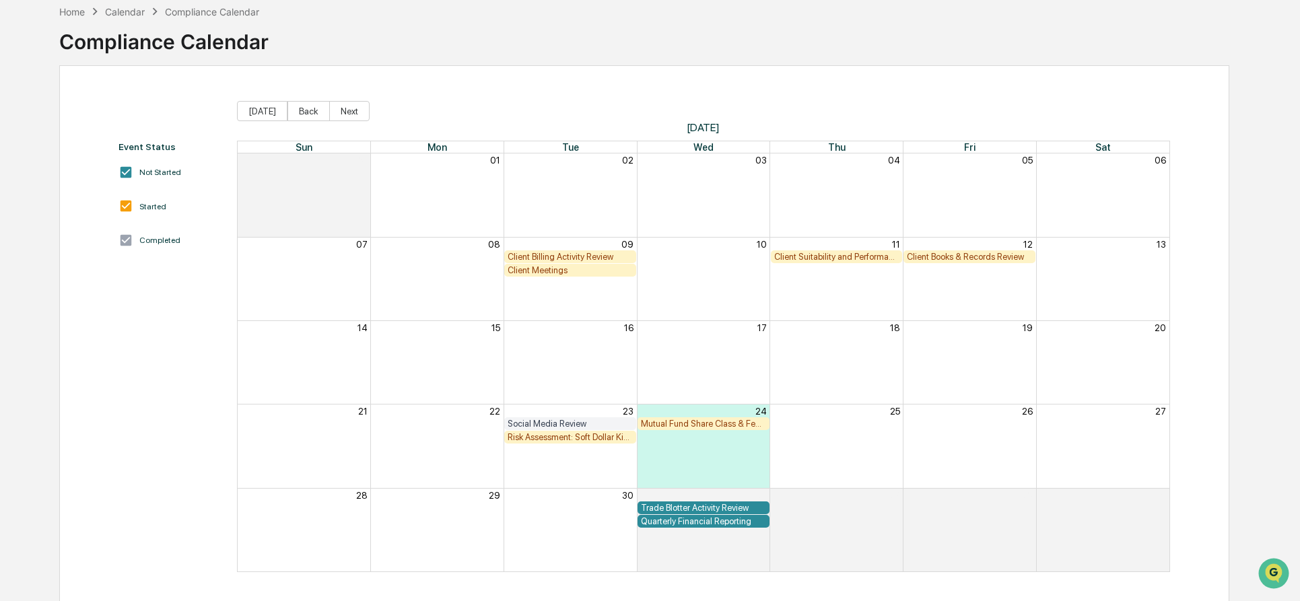
scroll to position [67, 0]
click at [695, 424] on div "Mutual Fund Share Class & Fee Review" at bounding box center [703, 422] width 125 height 10
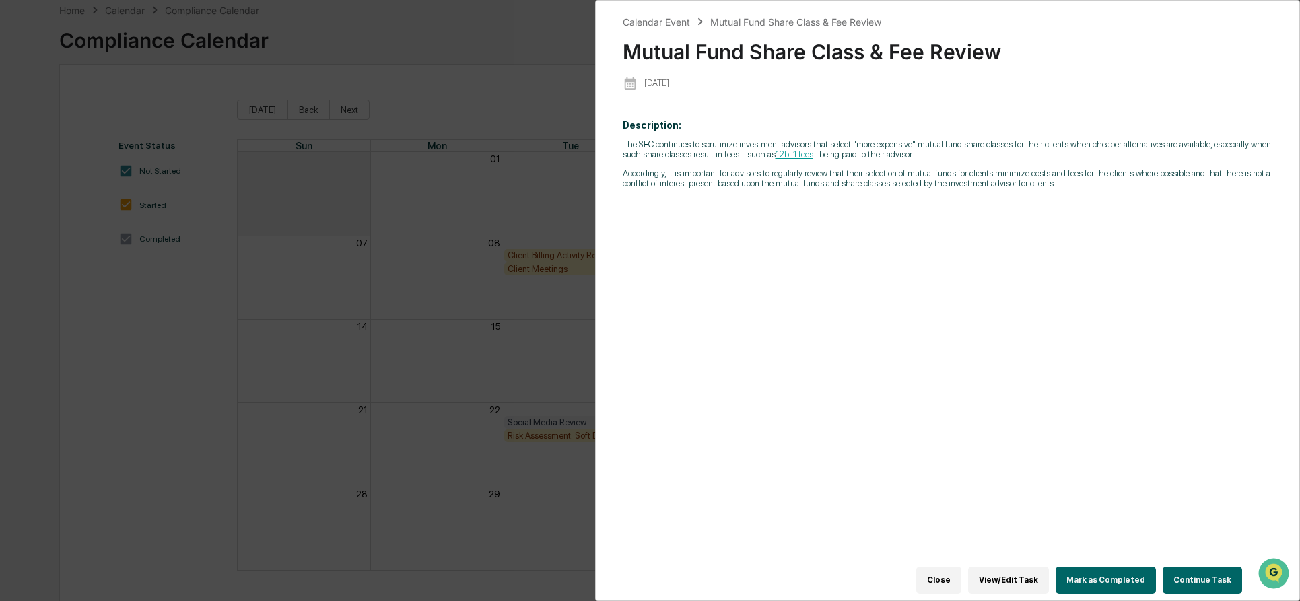
click at [1016, 575] on button "View/Edit Task" at bounding box center [1008, 580] width 81 height 27
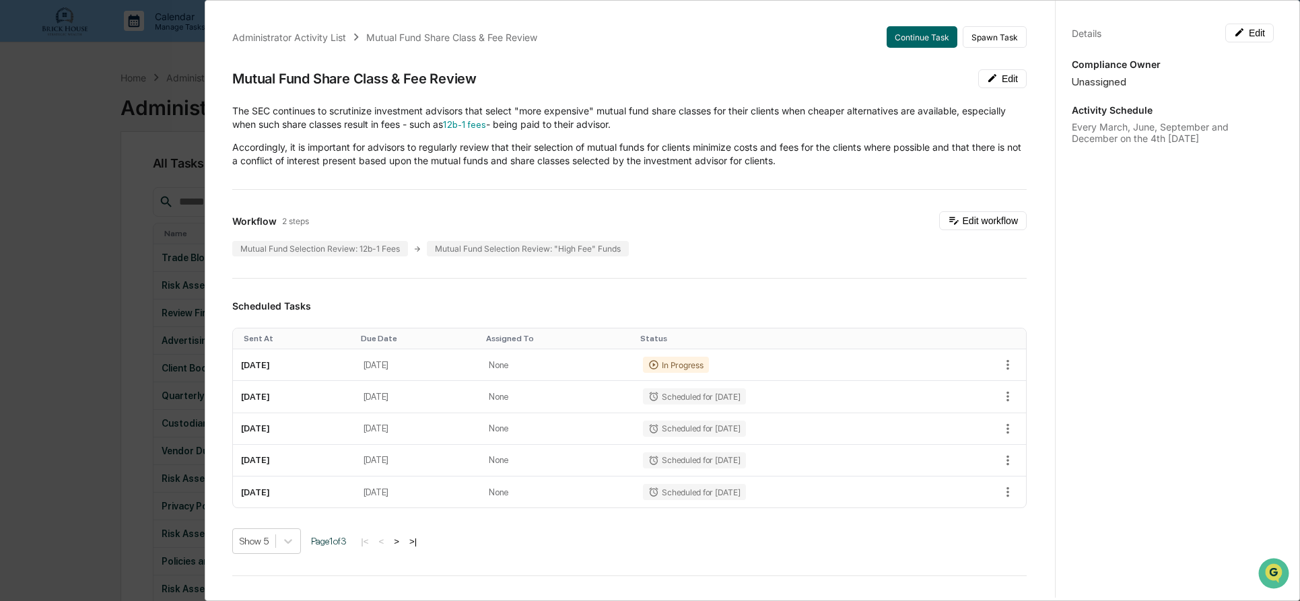
click at [56, 152] on div "Administrator Activity List Mutual Fund Share Class & Fee Review Continue Task …" at bounding box center [650, 300] width 1300 height 601
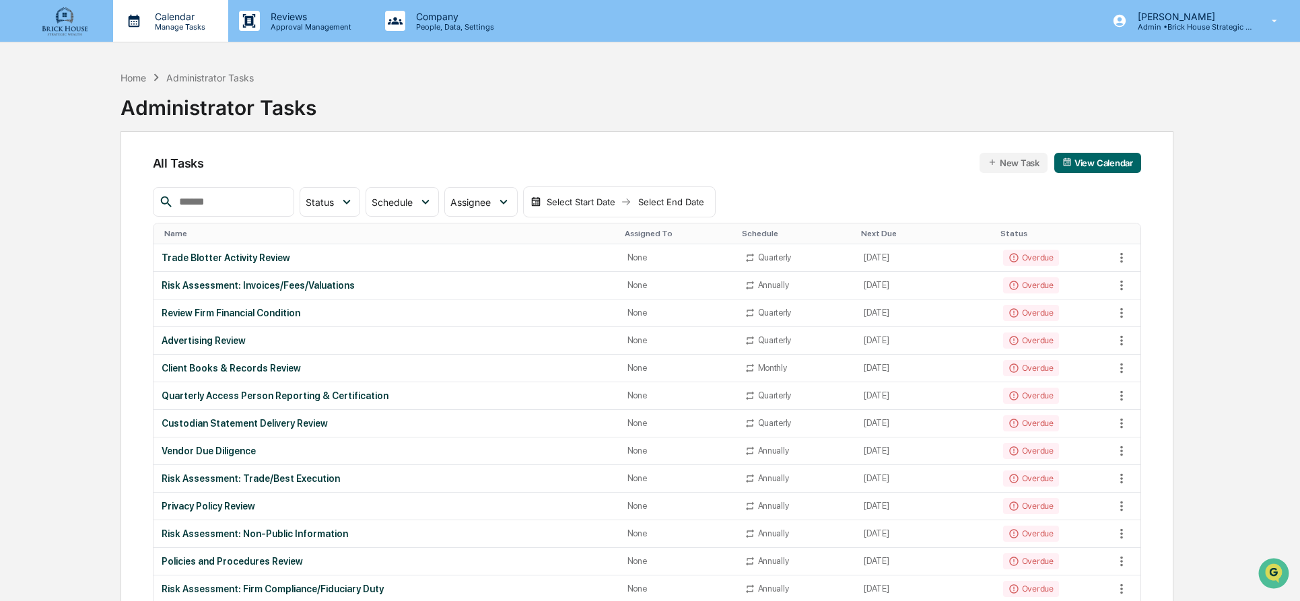
click at [186, 22] on p "Manage Tasks" at bounding box center [178, 26] width 68 height 9
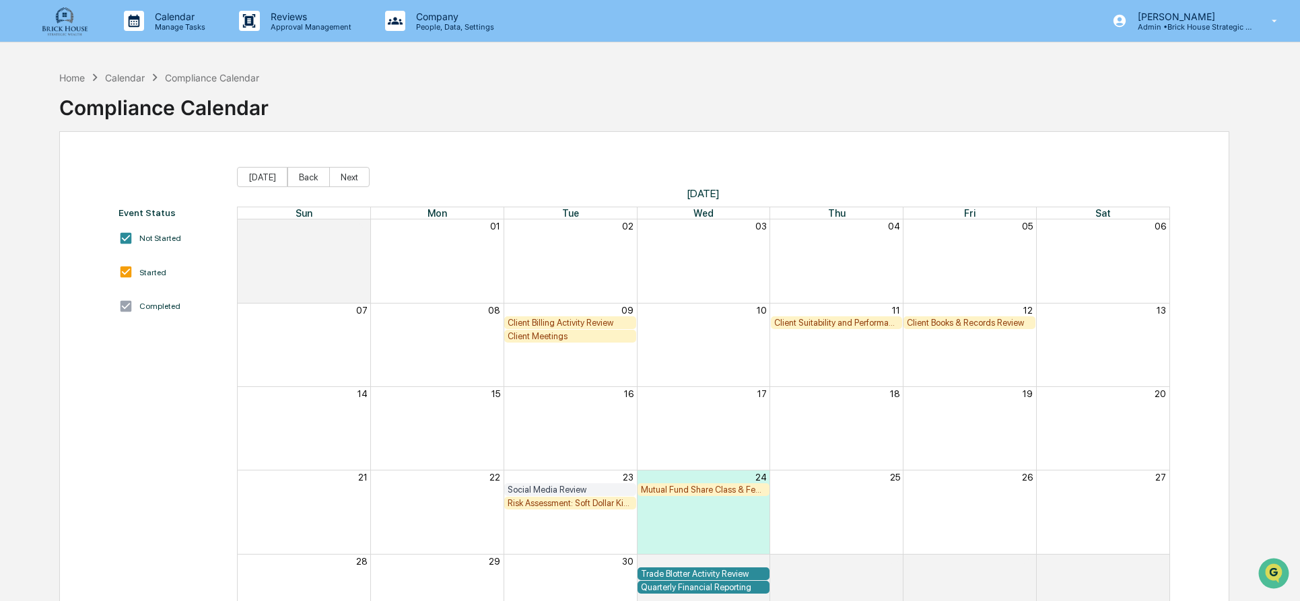
scroll to position [67, 0]
